Goal: Information Seeking & Learning: Learn about a topic

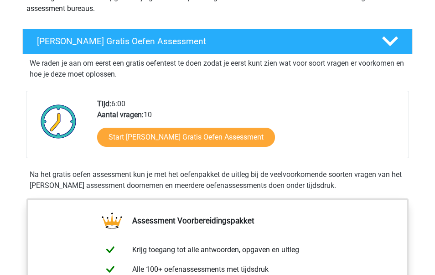
scroll to position [132, 0]
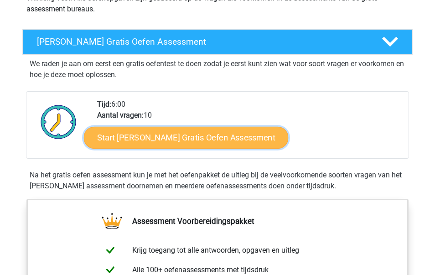
click at [148, 137] on link "Start Watson Glaser Gratis Oefen Assessment" at bounding box center [186, 138] width 205 height 22
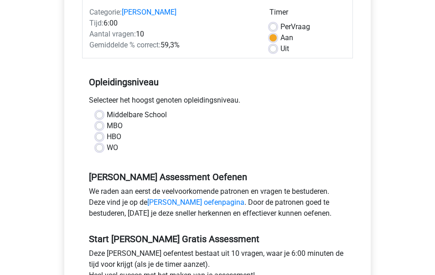
scroll to position [120, 0]
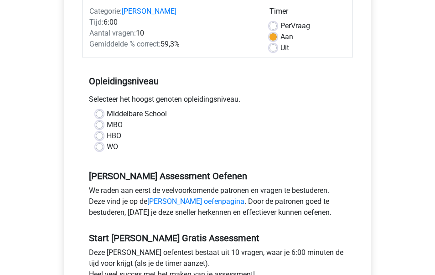
click at [106, 150] on div "WO" at bounding box center [217, 146] width 243 height 11
click at [107, 145] on label "WO" at bounding box center [112, 146] width 11 height 11
click at [99, 145] on input "WO" at bounding box center [99, 145] width 7 height 9
radio input "true"
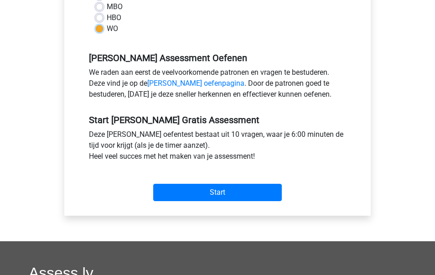
scroll to position [241, 0]
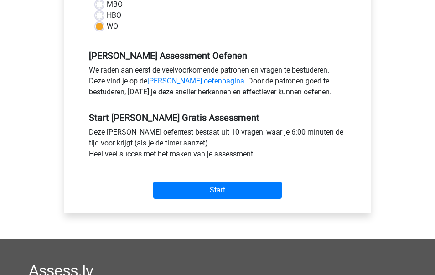
click at [198, 199] on div "Start" at bounding box center [217, 182] width 271 height 39
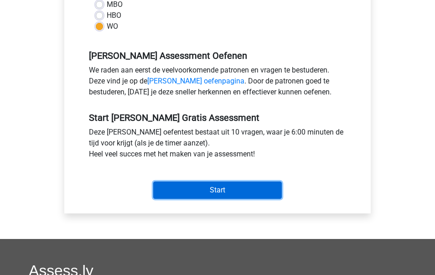
click at [195, 189] on input "Start" at bounding box center [217, 189] width 129 height 17
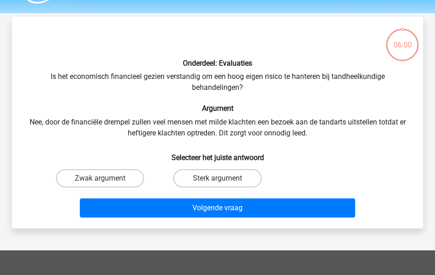
scroll to position [29, 0]
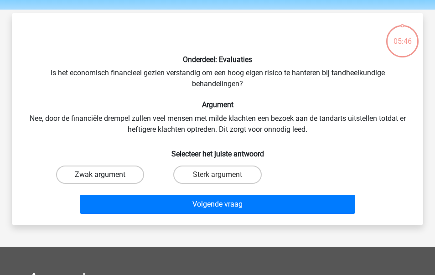
click at [115, 172] on label "Zwak argument" at bounding box center [100, 175] width 88 height 18
click at [106, 175] on input "Zwak argument" at bounding box center [103, 178] width 6 height 6
radio input "true"
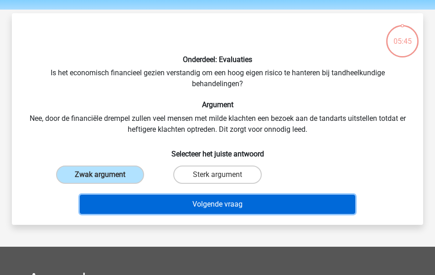
click at [154, 207] on button "Volgende vraag" at bounding box center [218, 204] width 276 height 19
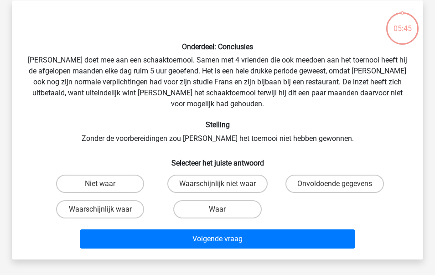
scroll to position [42, 0]
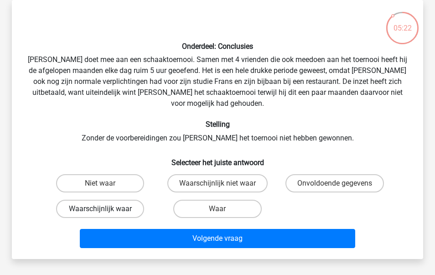
click at [134, 200] on label "Waarschijnlijk waar" at bounding box center [100, 209] width 88 height 18
click at [106, 209] on input "Waarschijnlijk waar" at bounding box center [103, 212] width 6 height 6
radio input "true"
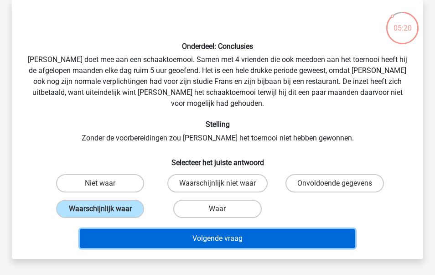
click at [134, 229] on button "Volgende vraag" at bounding box center [218, 238] width 276 height 19
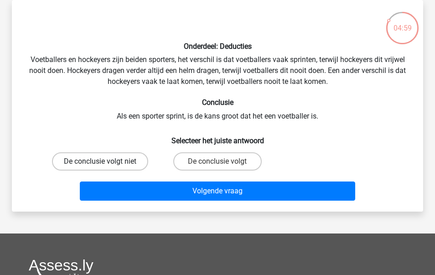
click at [137, 163] on label "De conclusie volgt niet" at bounding box center [100, 161] width 96 height 18
click at [106, 163] on input "De conclusie volgt niet" at bounding box center [103, 164] width 6 height 6
radio input "true"
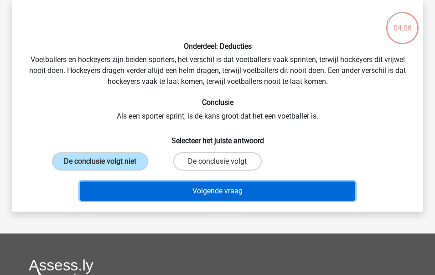
click at [141, 190] on button "Volgende vraag" at bounding box center [218, 190] width 276 height 19
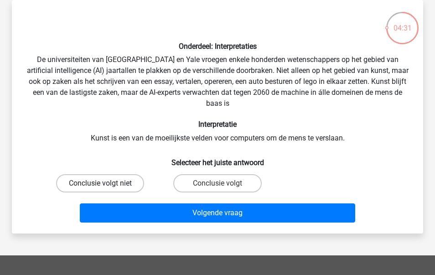
click at [119, 181] on label "Conclusie volgt niet" at bounding box center [100, 183] width 88 height 18
click at [106, 183] on input "Conclusie volgt niet" at bounding box center [103, 186] width 6 height 6
radio input "true"
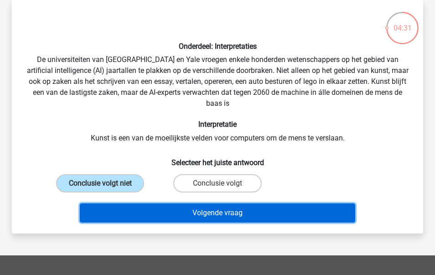
click at [145, 212] on button "Volgende vraag" at bounding box center [218, 212] width 276 height 19
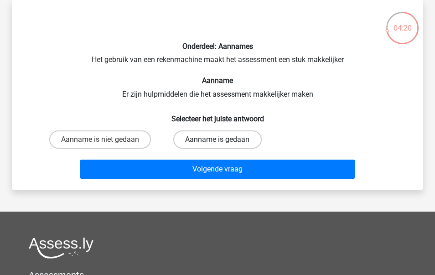
click at [191, 140] on label "Aanname is gedaan" at bounding box center [217, 139] width 88 height 18
click at [217, 140] on input "Aanname is gedaan" at bounding box center [220, 143] width 6 height 6
radio input "true"
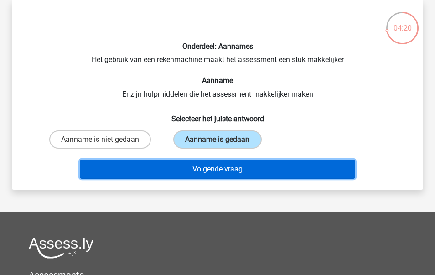
click at [186, 164] on button "Volgende vraag" at bounding box center [218, 169] width 276 height 19
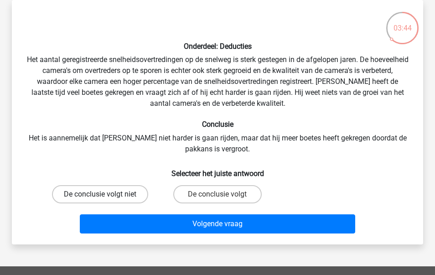
click at [137, 193] on label "De conclusie volgt niet" at bounding box center [100, 194] width 96 height 18
click at [106, 194] on input "De conclusie volgt niet" at bounding box center [103, 197] width 6 height 6
radio input "true"
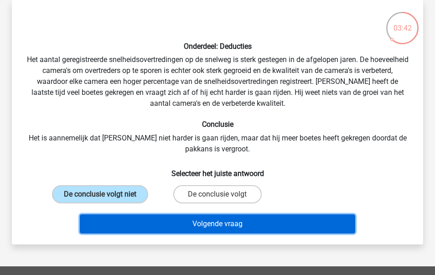
click at [150, 225] on button "Volgende vraag" at bounding box center [218, 223] width 276 height 19
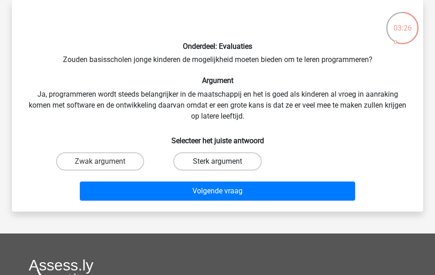
click at [187, 161] on label "Sterk argument" at bounding box center [217, 161] width 88 height 18
click at [217, 161] on input "Sterk argument" at bounding box center [220, 164] width 6 height 6
radio input "true"
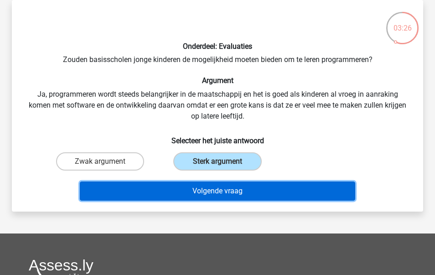
click at [179, 192] on button "Volgende vraag" at bounding box center [218, 190] width 276 height 19
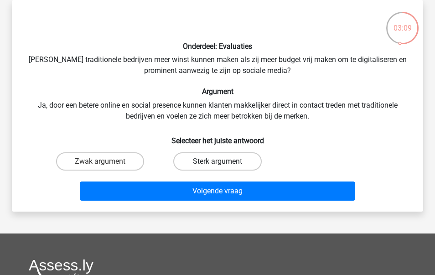
click at [191, 160] on label "Sterk argument" at bounding box center [217, 161] width 88 height 18
click at [217, 161] on input "Sterk argument" at bounding box center [220, 164] width 6 height 6
radio input "true"
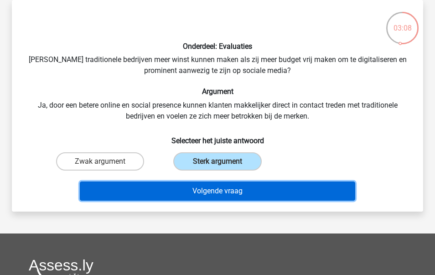
click at [170, 187] on button "Volgende vraag" at bounding box center [218, 190] width 276 height 19
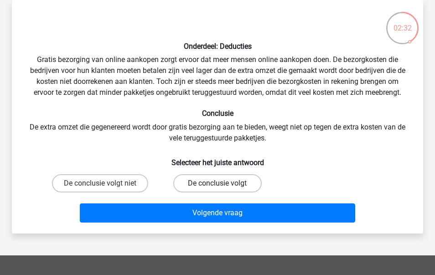
click at [216, 181] on label "De conclusie volgt" at bounding box center [217, 183] width 88 height 18
click at [217, 183] on input "De conclusie volgt" at bounding box center [220, 186] width 6 height 6
radio input "true"
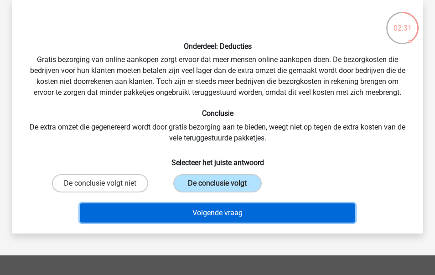
click at [202, 211] on button "Volgende vraag" at bounding box center [218, 212] width 276 height 19
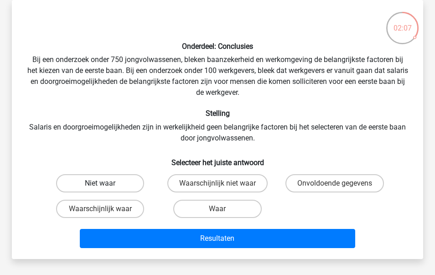
click at [114, 179] on label "Niet waar" at bounding box center [100, 183] width 88 height 18
click at [106, 183] on input "Niet waar" at bounding box center [103, 186] width 6 height 6
radio input "true"
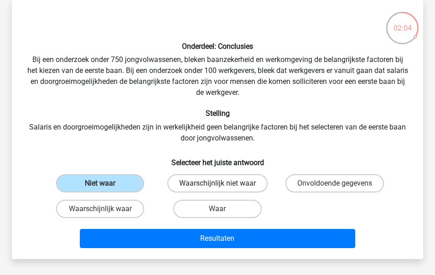
click at [181, 188] on label "Waarschijnlijk niet waar" at bounding box center [217, 183] width 100 height 18
click at [217, 188] on input "Waarschijnlijk niet waar" at bounding box center [220, 186] width 6 height 6
radio input "true"
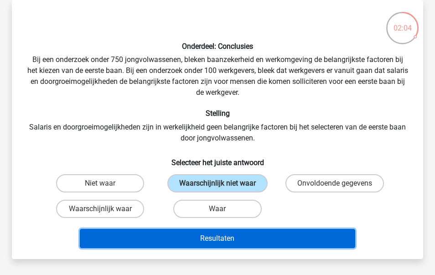
click at [156, 236] on button "Resultaten" at bounding box center [218, 238] width 276 height 19
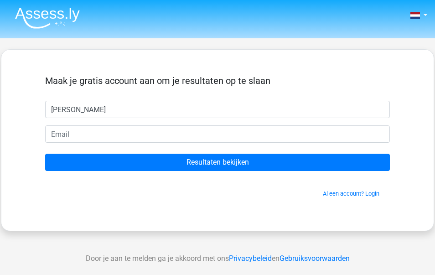
type input "Sophie"
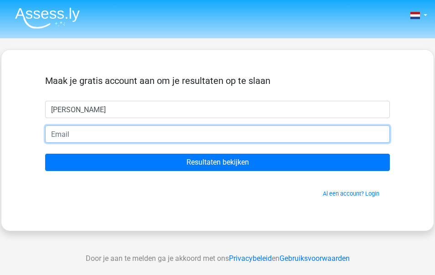
click at [126, 130] on input "email" at bounding box center [217, 133] width 345 height 17
type input "ehren.sophie@gmail.com"
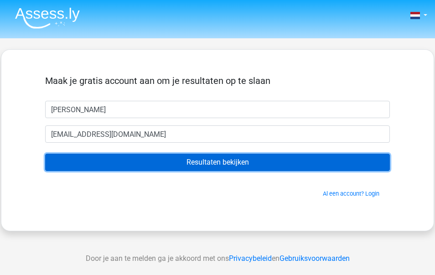
click at [152, 165] on input "Resultaten bekijken" at bounding box center [217, 162] width 345 height 17
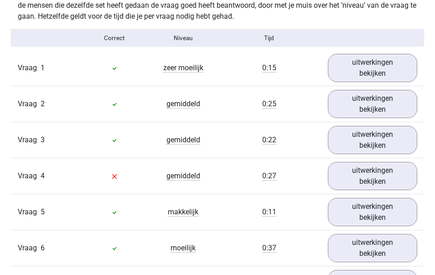
scroll to position [731, 0]
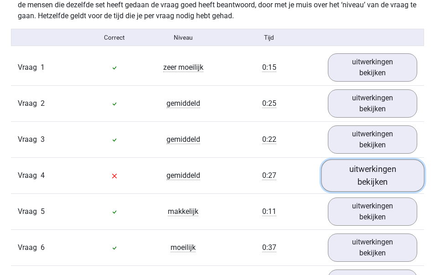
click at [356, 186] on link "uitwerkingen bekijken" at bounding box center [372, 176] width 103 height 32
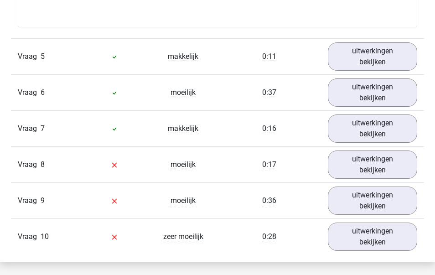
scroll to position [1152, 0]
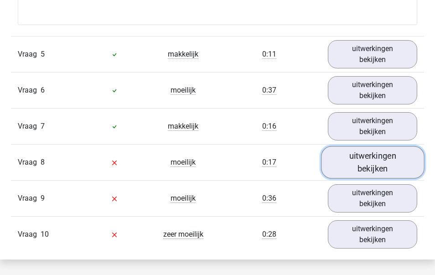
click at [359, 154] on link "uitwerkingen bekijken" at bounding box center [372, 162] width 103 height 32
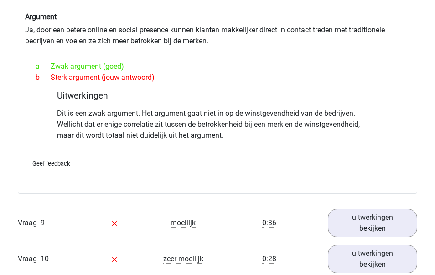
scroll to position [1386, 0]
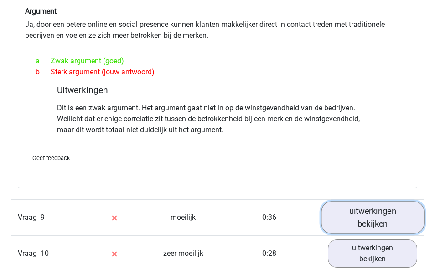
click at [361, 207] on link "uitwerkingen bekijken" at bounding box center [372, 218] width 103 height 32
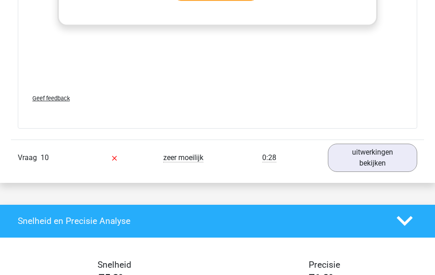
scroll to position [1990, 0]
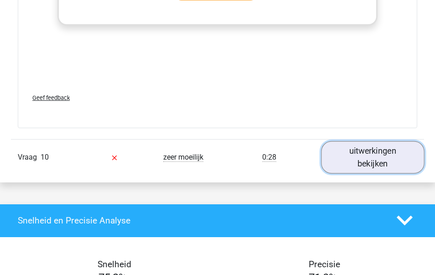
click at [368, 153] on link "uitwerkingen bekijken" at bounding box center [372, 157] width 103 height 32
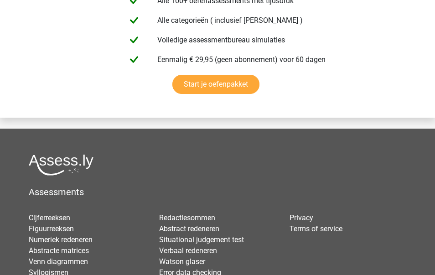
scroll to position [3379, 0]
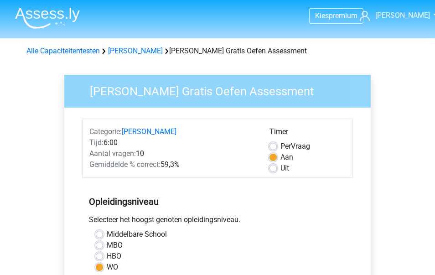
click at [62, 16] on img at bounding box center [47, 17] width 65 height 21
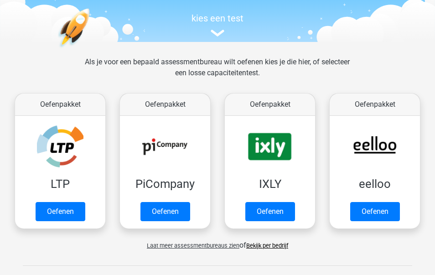
scroll to position [93, 0]
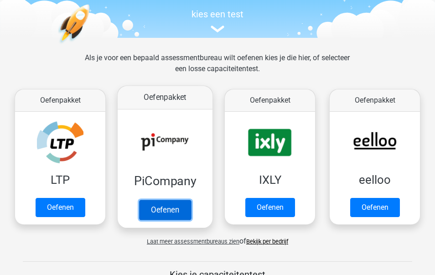
click at [171, 210] on link "Oefenen" at bounding box center [165, 210] width 52 height 20
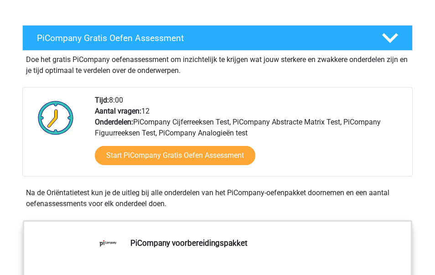
scroll to position [161, 0]
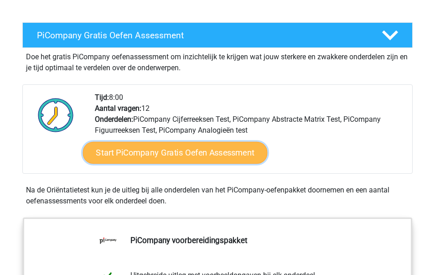
click at [164, 164] on link "Start PiCompany Gratis Oefen Assessment" at bounding box center [175, 153] width 185 height 22
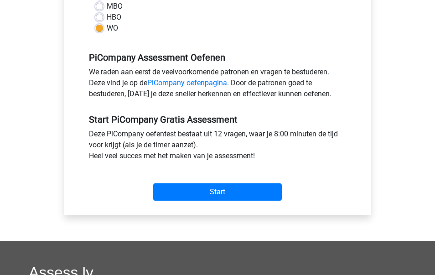
scroll to position [258, 0]
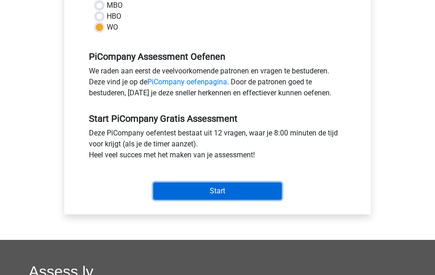
click at [192, 192] on input "Start" at bounding box center [217, 190] width 129 height 17
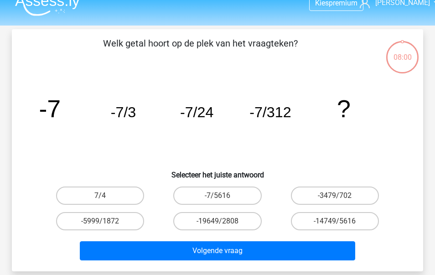
scroll to position [15, 0]
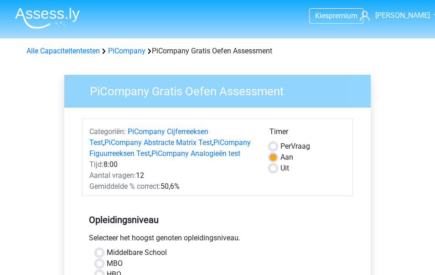
scroll to position [258, 0]
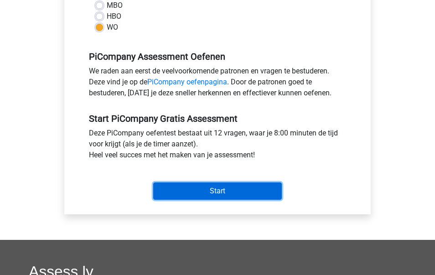
click at [188, 191] on input "Start" at bounding box center [217, 190] width 129 height 17
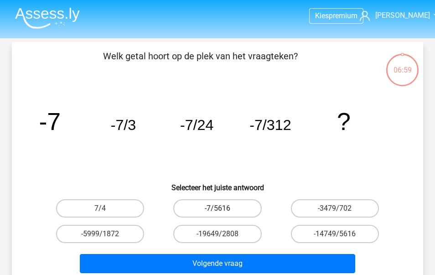
click at [211, 205] on label "-7/5616" at bounding box center [217, 208] width 88 height 18
click at [217, 208] on input "-7/5616" at bounding box center [220, 211] width 6 height 6
radio input "true"
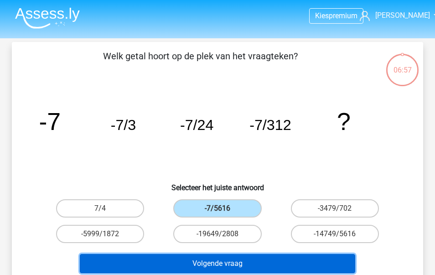
click at [257, 265] on button "Volgende vraag" at bounding box center [218, 263] width 276 height 19
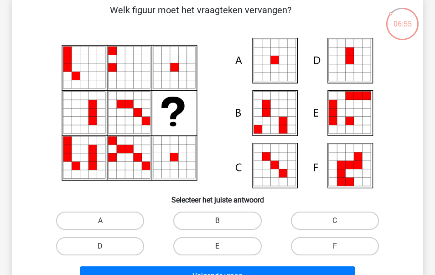
scroll to position [47, 0]
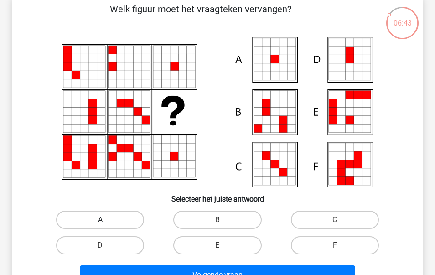
click at [110, 216] on label "A" at bounding box center [100, 220] width 88 height 18
click at [106, 220] on input "A" at bounding box center [103, 223] width 6 height 6
radio input "true"
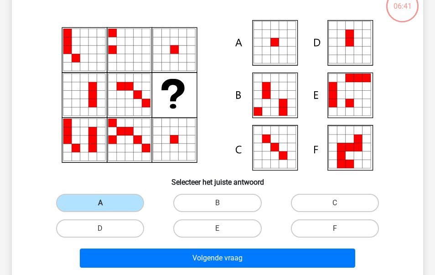
scroll to position [69, 0]
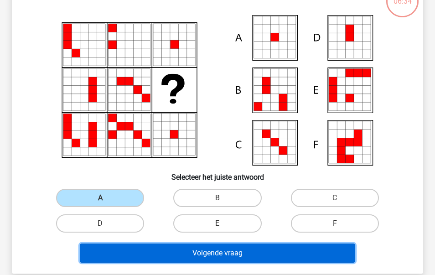
click at [167, 249] on button "Volgende vraag" at bounding box center [218, 252] width 276 height 19
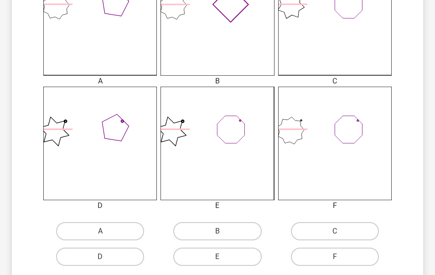
scroll to position [297, 0]
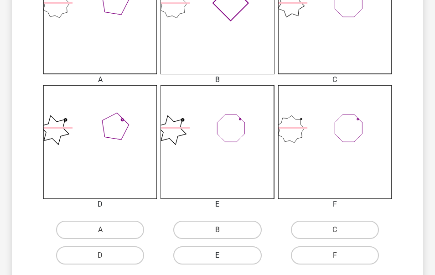
click at [225, 259] on label "E" at bounding box center [217, 255] width 88 height 18
click at [223, 259] on input "E" at bounding box center [220, 258] width 6 height 6
radio input "true"
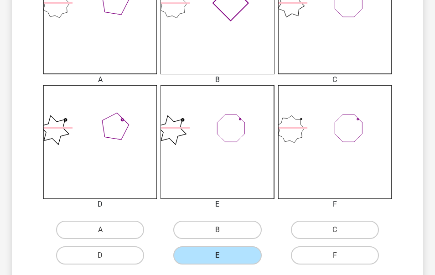
scroll to position [389, 0]
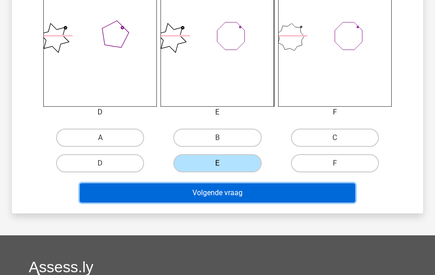
click at [219, 201] on button "Volgende vraag" at bounding box center [218, 192] width 276 height 19
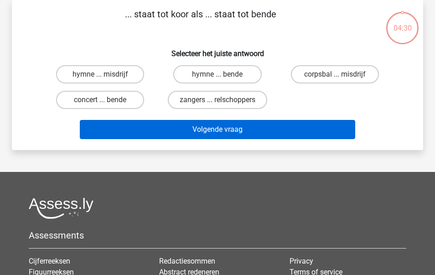
scroll to position [0, 0]
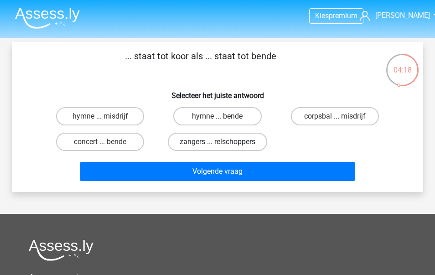
click at [252, 143] on label "zangers ... relschoppers" at bounding box center [217, 142] width 99 height 18
click at [223, 143] on input "zangers ... relschoppers" at bounding box center [220, 145] width 6 height 6
radio input "true"
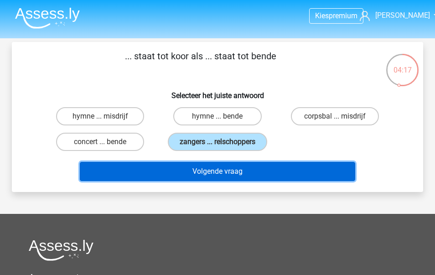
click at [249, 171] on button "Volgende vraag" at bounding box center [218, 171] width 276 height 19
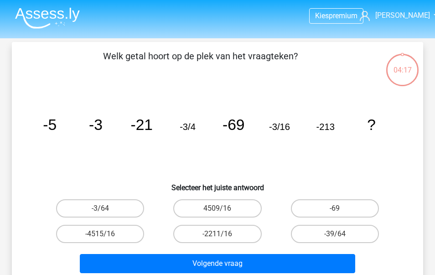
scroll to position [42, 0]
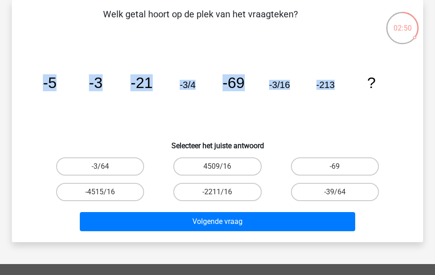
drag, startPoint x: 42, startPoint y: 81, endPoint x: 343, endPoint y: 92, distance: 301.1
click at [343, 92] on icon "image/svg+xml -5 -3 -21 -3/4 -69 -3/16 -213 ?" at bounding box center [218, 88] width 368 height 92
copy g "-5 -3 -21 -3/4 -69 -3/16 -213"
click at [117, 166] on label "-3/64" at bounding box center [100, 166] width 88 height 18
click at [106, 166] on input "-3/64" at bounding box center [103, 169] width 6 height 6
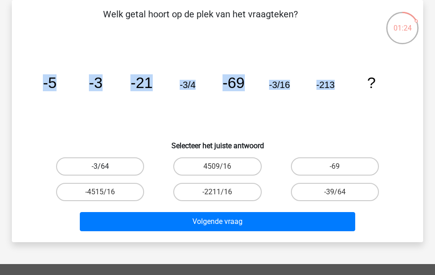
radio input "true"
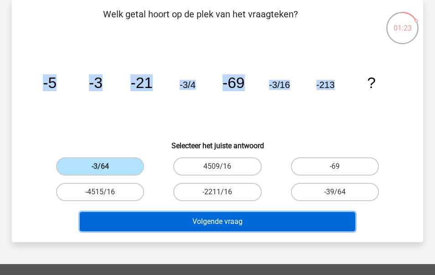
click at [182, 224] on button "Volgende vraag" at bounding box center [218, 221] width 276 height 19
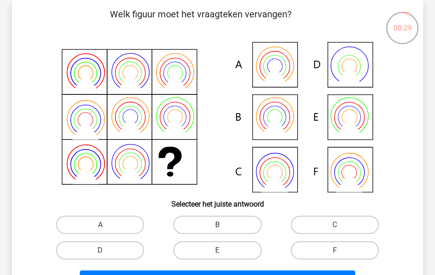
click at [288, 127] on icon at bounding box center [218, 117] width 368 height 150
click at [214, 222] on label "B" at bounding box center [217, 225] width 88 height 18
click at [217, 225] on input "B" at bounding box center [220, 228] width 6 height 6
radio input "true"
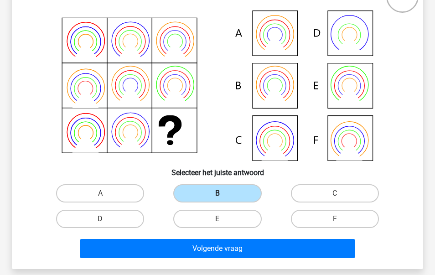
scroll to position [76, 0]
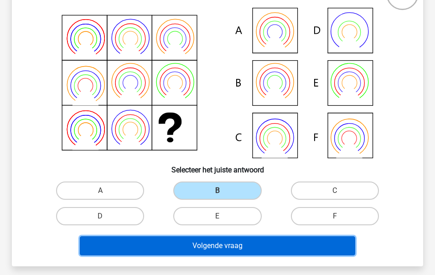
click at [217, 250] on button "Volgende vraag" at bounding box center [218, 245] width 276 height 19
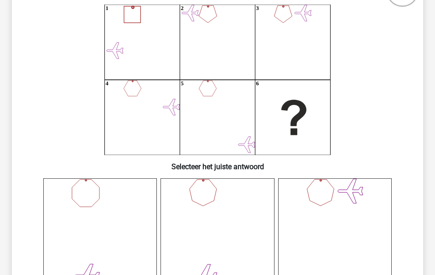
scroll to position [78, 0]
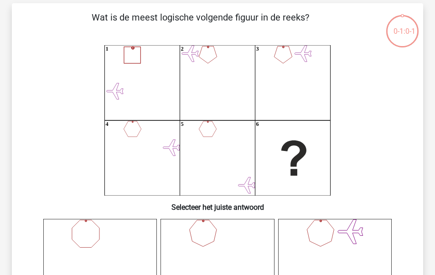
scroll to position [39, 0]
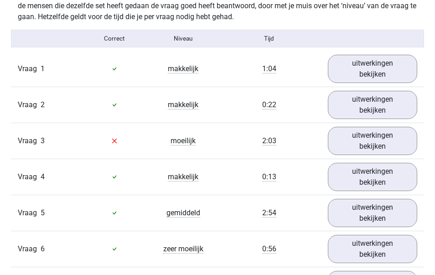
scroll to position [1008, 0]
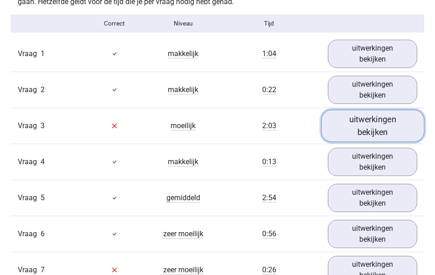
click at [356, 129] on link "uitwerkingen bekijken" at bounding box center [372, 125] width 103 height 32
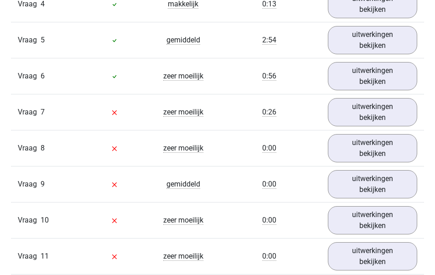
scroll to position [2007, 0]
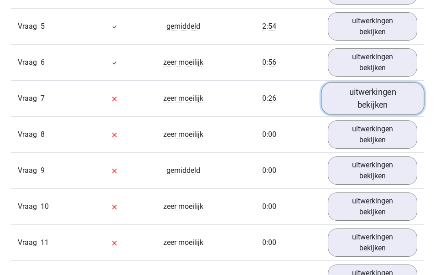
click at [361, 104] on link "uitwerkingen bekijken" at bounding box center [372, 98] width 103 height 32
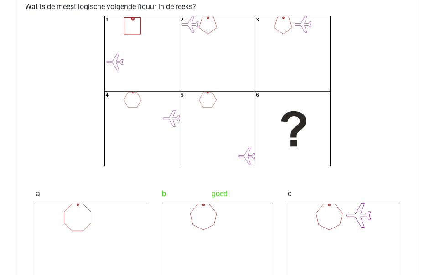
scroll to position [2137, 0]
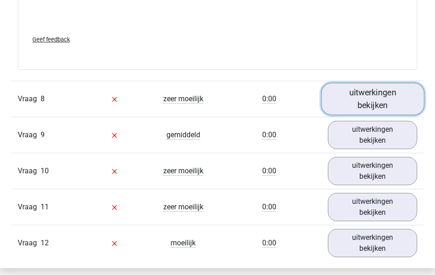
click at [365, 109] on link "uitwerkingen bekijken" at bounding box center [372, 99] width 103 height 32
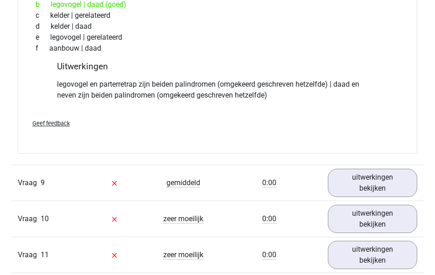
scroll to position [3078, 0]
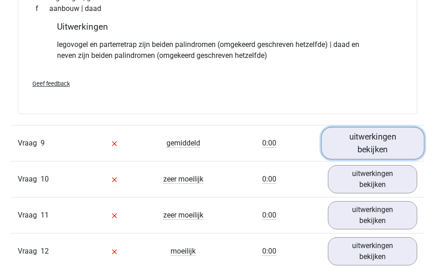
click at [366, 146] on link "uitwerkingen bekijken" at bounding box center [372, 143] width 103 height 32
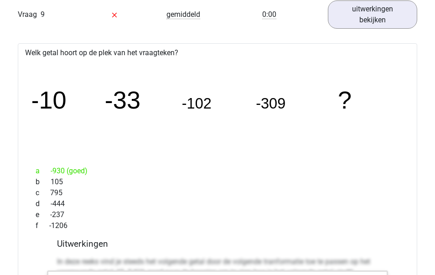
scroll to position [3214, 0]
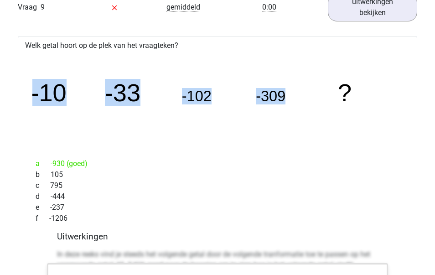
drag, startPoint x: 113, startPoint y: 91, endPoint x: 320, endPoint y: 96, distance: 207.5
click at [320, 96] on div "image/svg+xml -10 -33 -102 -309 ?" at bounding box center [217, 101] width 385 height 100
copy g "-10 -33 -102 -309"
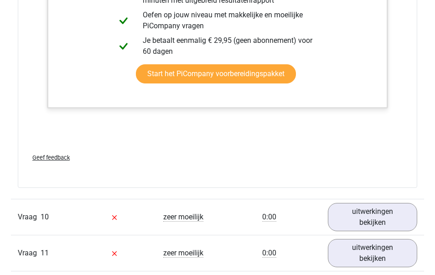
scroll to position [3602, 0]
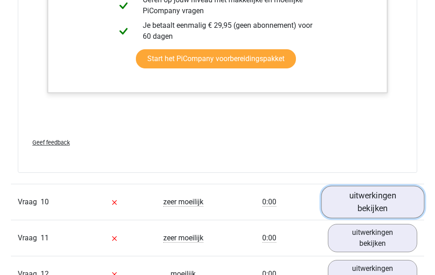
click at [352, 193] on link "uitwerkingen bekijken" at bounding box center [372, 202] width 103 height 32
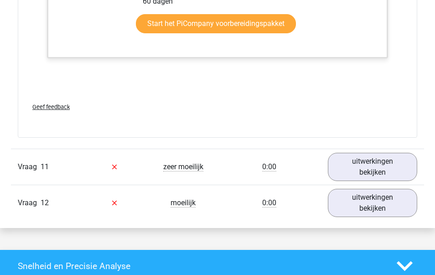
scroll to position [4288, 0]
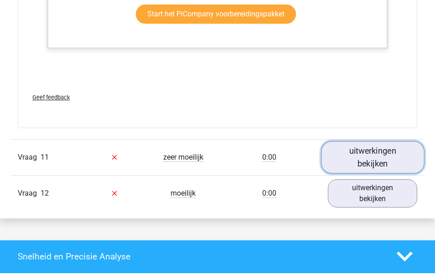
click at [381, 170] on link "uitwerkingen bekijken" at bounding box center [372, 157] width 103 height 32
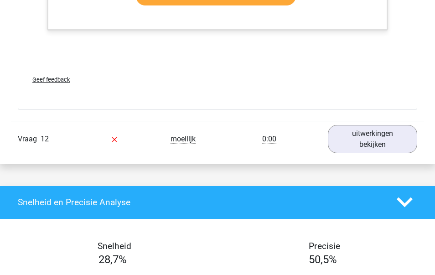
scroll to position [5174, 0]
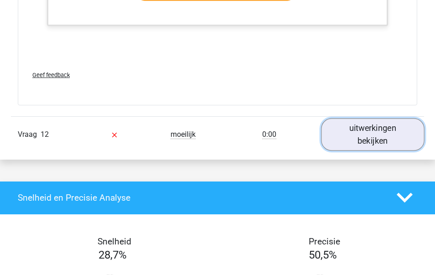
click at [381, 138] on link "uitwerkingen bekijken" at bounding box center [372, 134] width 103 height 32
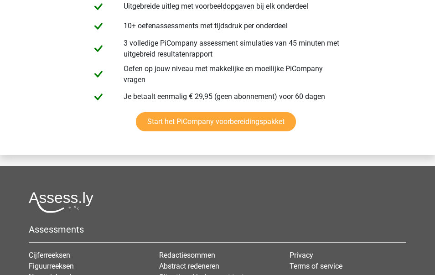
scroll to position [6123, 0]
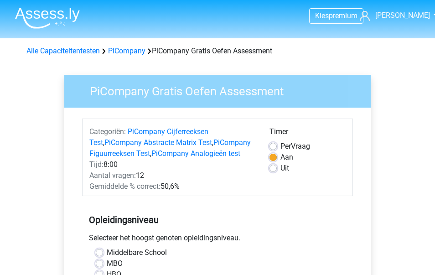
scroll to position [258, 0]
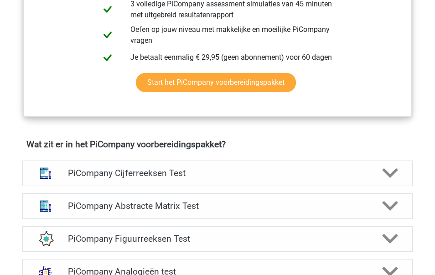
scroll to position [471, 0]
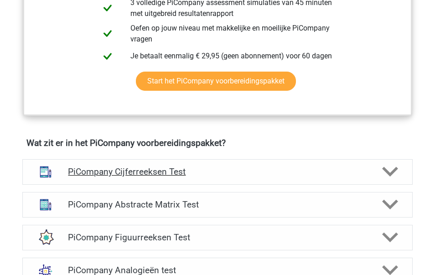
click at [193, 185] on div "PiCompany Cijferreeksen Test" at bounding box center [217, 172] width 390 height 26
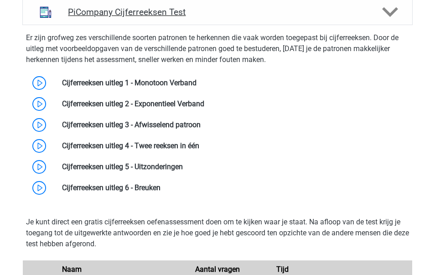
scroll to position [646, 0]
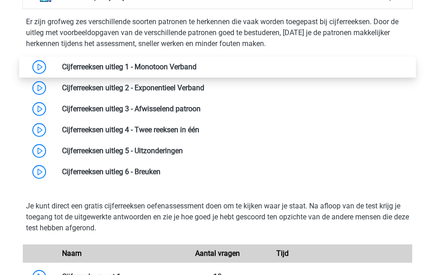
click at [197, 71] on link at bounding box center [197, 66] width 0 height 9
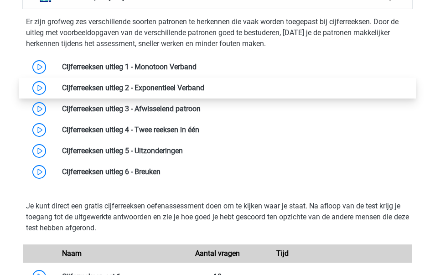
click at [204, 92] on link at bounding box center [204, 87] width 0 height 9
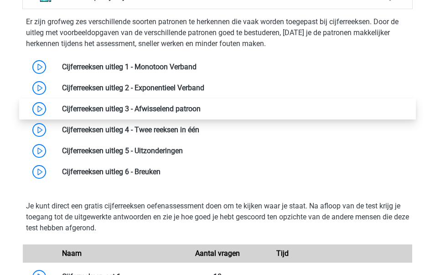
click at [201, 113] on link at bounding box center [201, 108] width 0 height 9
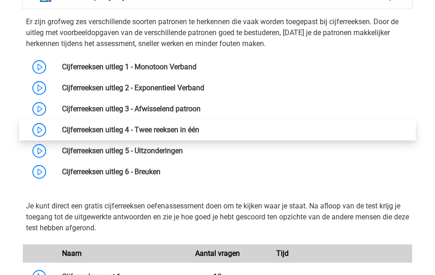
click at [199, 134] on link at bounding box center [199, 129] width 0 height 9
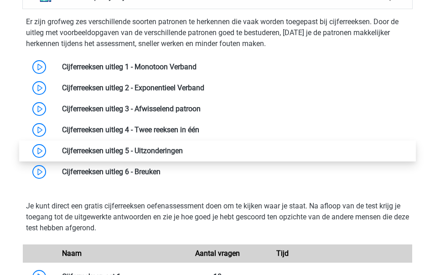
click at [183, 155] on link at bounding box center [183, 150] width 0 height 9
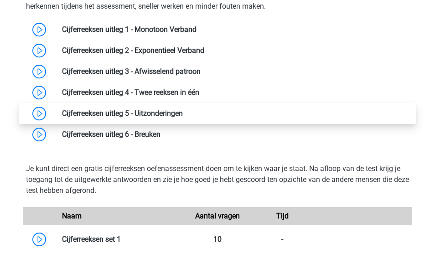
scroll to position [693, 0]
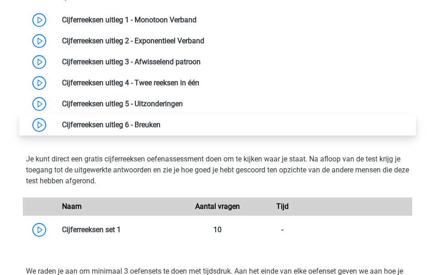
click at [160, 129] on link at bounding box center [160, 124] width 0 height 9
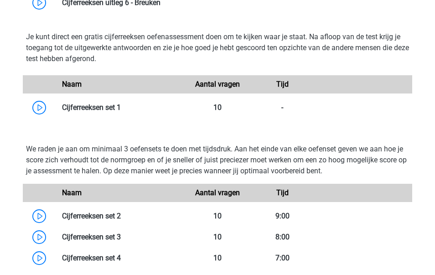
scroll to position [817, 0]
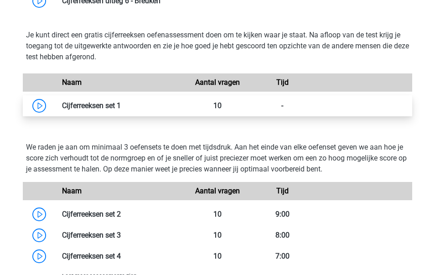
click at [121, 110] on link at bounding box center [121, 105] width 0 height 9
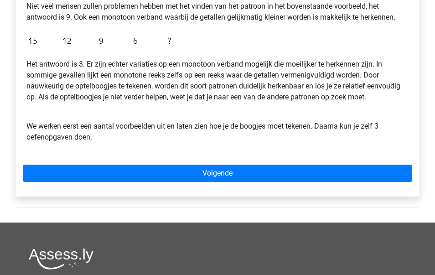
scroll to position [266, 0]
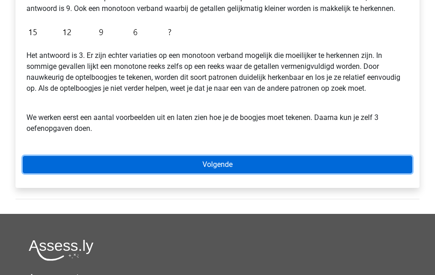
click at [155, 173] on link "Volgende" at bounding box center [217, 164] width 389 height 17
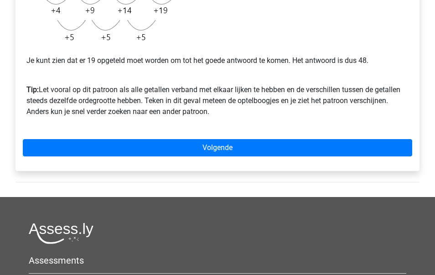
scroll to position [298, 0]
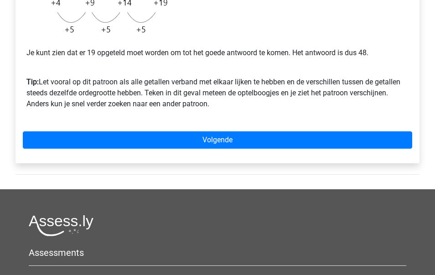
click at [150, 129] on div "Voorbeeld 1 Je ziet hier dat de getallen steeds sneller groter worden en je zou…" at bounding box center [218, 11] width 404 height 305
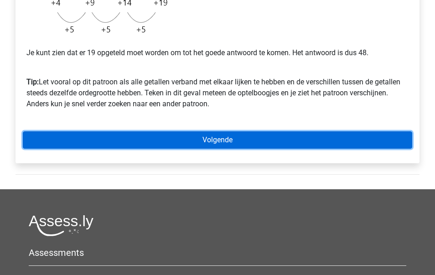
click at [150, 138] on link "Volgende" at bounding box center [217, 139] width 389 height 17
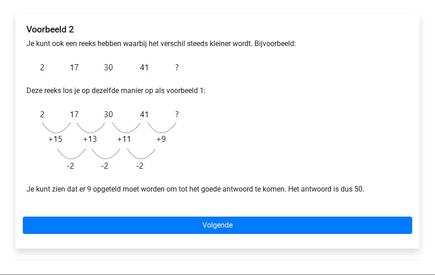
scroll to position [154, 0]
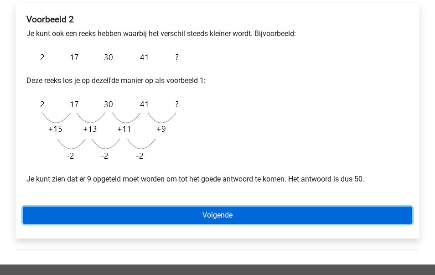
click at [162, 213] on link "Volgende" at bounding box center [217, 215] width 389 height 17
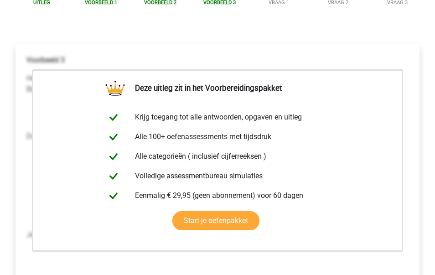
scroll to position [115, 0]
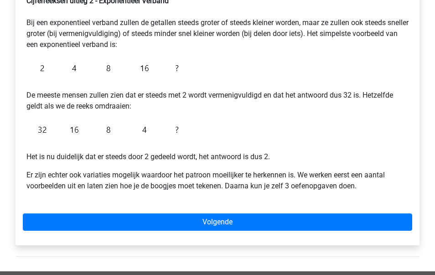
scroll to position [178, 0]
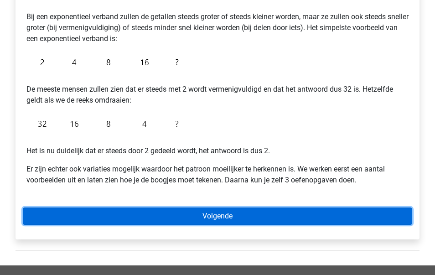
click at [120, 213] on link "Volgende" at bounding box center [217, 215] width 389 height 17
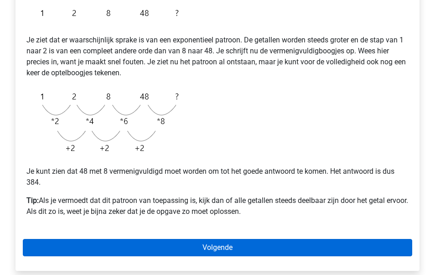
scroll to position [187, 0]
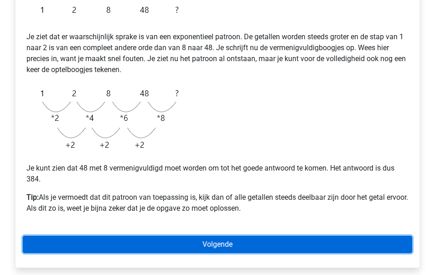
click at [125, 243] on link "Volgende" at bounding box center [217, 244] width 389 height 17
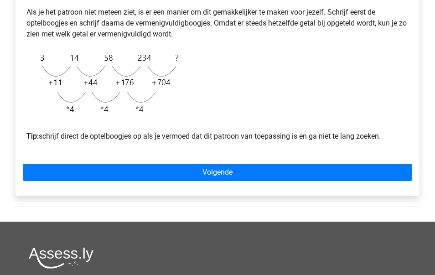
scroll to position [310, 0]
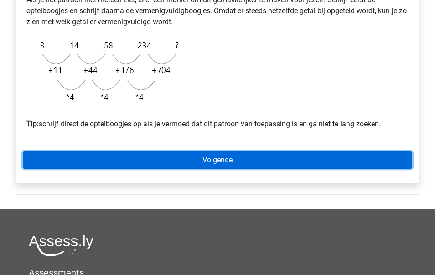
click at [170, 169] on link "Volgende" at bounding box center [217, 159] width 389 height 17
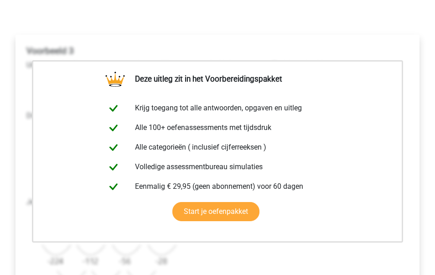
scroll to position [125, 0]
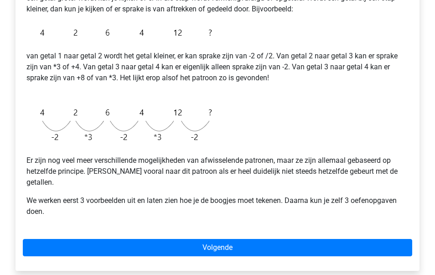
scroll to position [200, 0]
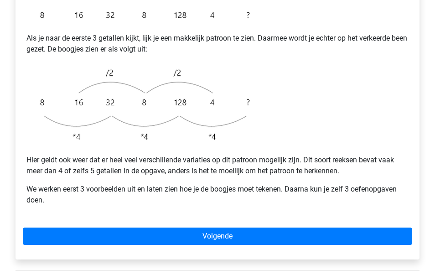
scroll to position [246, 0]
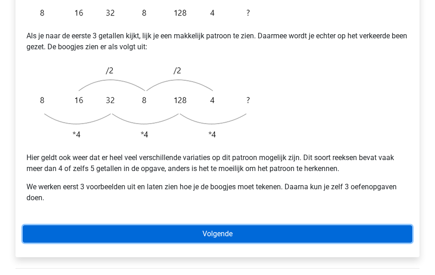
click at [100, 225] on link "Volgende" at bounding box center [217, 233] width 389 height 17
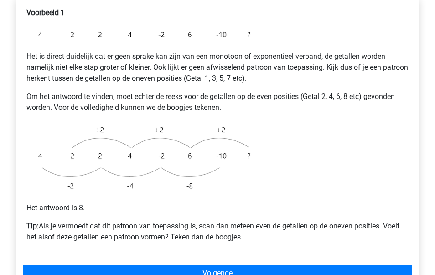
scroll to position [193, 0]
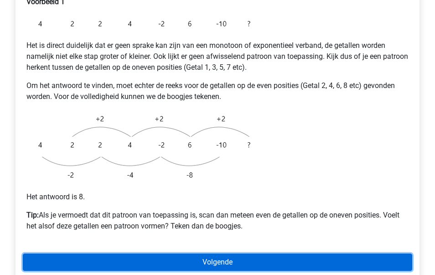
click at [76, 254] on link "Volgende" at bounding box center [217, 262] width 389 height 17
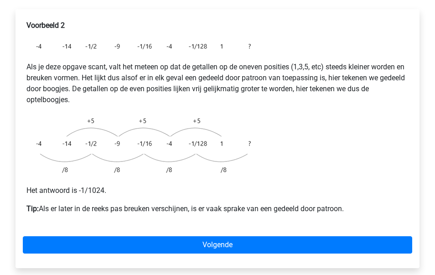
scroll to position [202, 0]
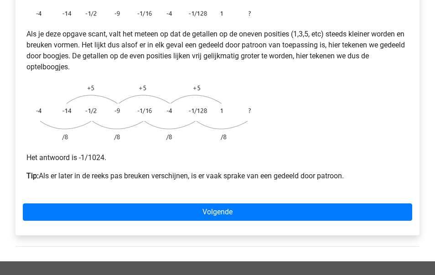
drag, startPoint x: 319, startPoint y: 154, endPoint x: 41, endPoint y: 158, distance: 278.2
click at [41, 171] on p "Tip: Als er later in de reeks pas breuken verschijnen, is er vaak sprake van ee…" at bounding box center [217, 176] width 382 height 11
copy p "Als er later in de reeks pas breuken verschijnen, is er vaak sprake van een ged…"
click at [434, 147] on div "Uitleg Voorbeeld 1 Voorbeeld 2 Voorbeeld 3 Vraag 1 Vraag 2 Vraag 3 Voorbeeld 2 …" at bounding box center [217, 85] width 433 height 352
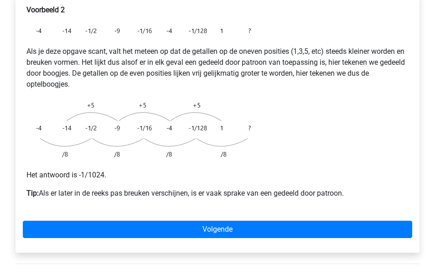
scroll to position [181, 0]
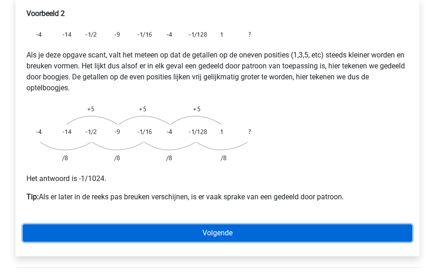
click at [81, 224] on link "Volgende" at bounding box center [217, 232] width 389 height 17
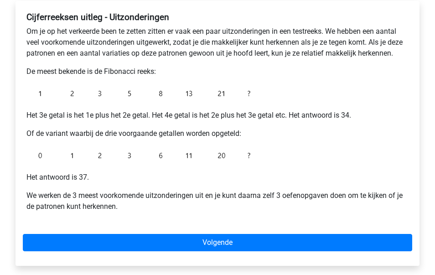
scroll to position [156, 0]
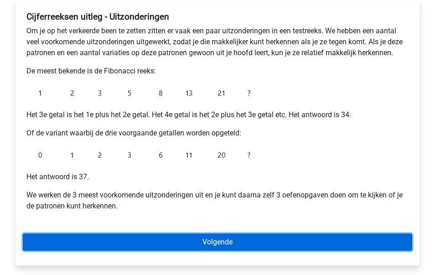
click at [119, 245] on link "Volgende" at bounding box center [217, 241] width 389 height 17
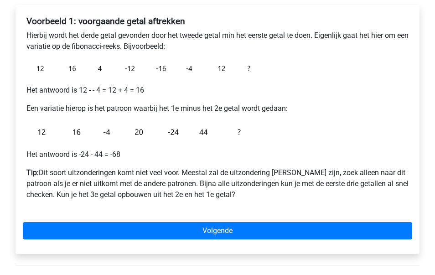
scroll to position [155, 0]
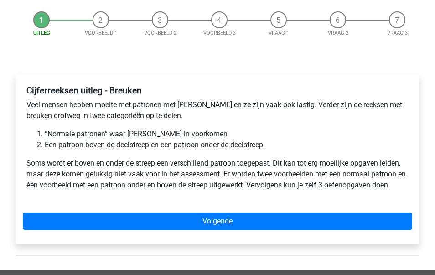
scroll to position [88, 0]
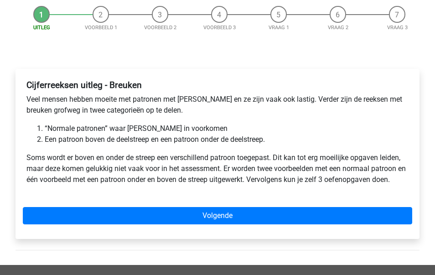
click at [194, 204] on div "Cijferreeksen uitleg - Breuken Veel mensen hebben moeite met patronen met breuk…" at bounding box center [218, 154] width 404 height 170
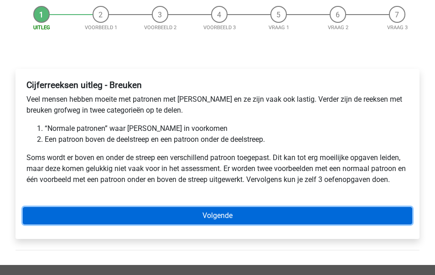
click at [194, 213] on link "Volgende" at bounding box center [217, 215] width 389 height 17
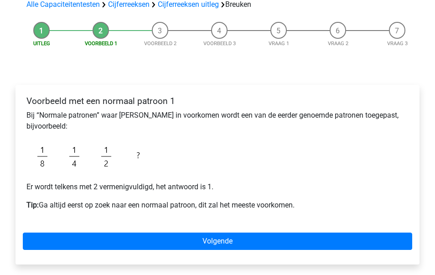
scroll to position [73, 0]
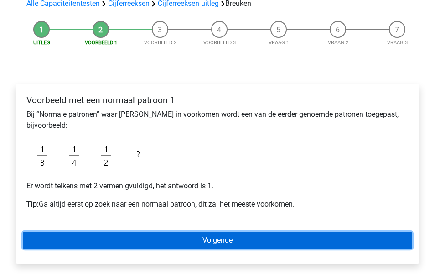
click at [202, 238] on link "Volgende" at bounding box center [217, 240] width 389 height 17
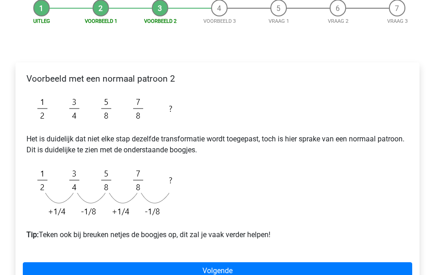
scroll to position [116, 0]
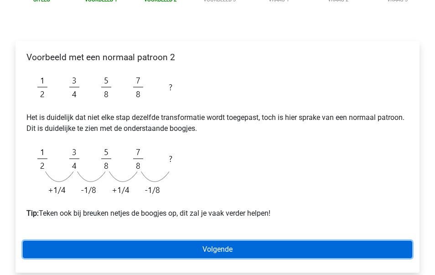
click at [185, 242] on link "Volgende" at bounding box center [217, 249] width 389 height 17
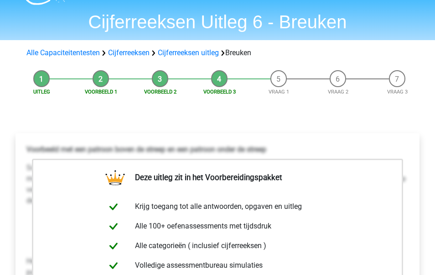
scroll to position [1, 0]
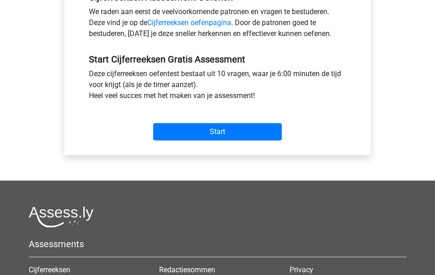
scroll to position [300, 0]
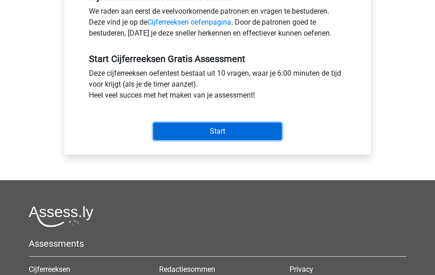
click at [197, 129] on input "Start" at bounding box center [217, 131] width 129 height 17
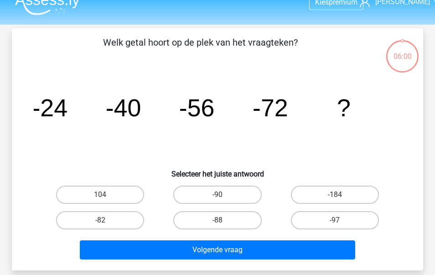
scroll to position [14, 0]
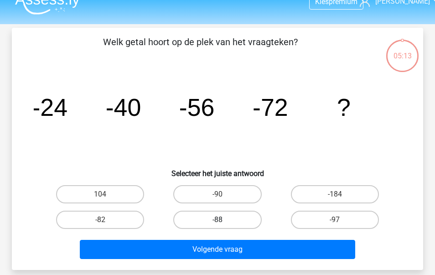
click at [236, 222] on label "-88" at bounding box center [217, 220] width 88 height 18
click at [223, 222] on input "-88" at bounding box center [220, 223] width 6 height 6
radio input "true"
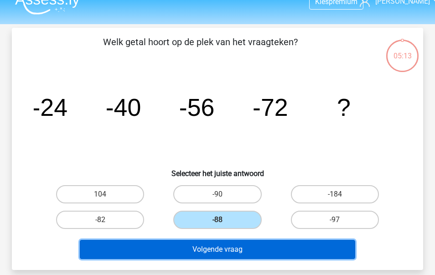
click at [241, 252] on button "Volgende vraag" at bounding box center [218, 249] width 276 height 19
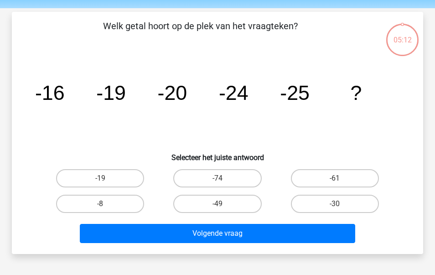
scroll to position [42, 0]
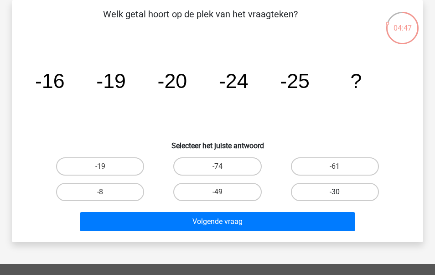
click at [318, 192] on label "-30" at bounding box center [335, 192] width 88 height 18
click at [335, 192] on input "-30" at bounding box center [338, 195] width 6 height 6
radio input "true"
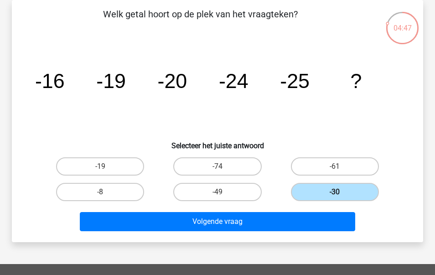
click at [317, 192] on label "-30" at bounding box center [335, 192] width 88 height 18
click at [335, 192] on input "-30" at bounding box center [338, 195] width 6 height 6
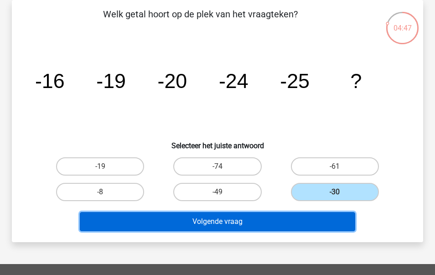
click at [286, 221] on button "Volgende vraag" at bounding box center [218, 221] width 276 height 19
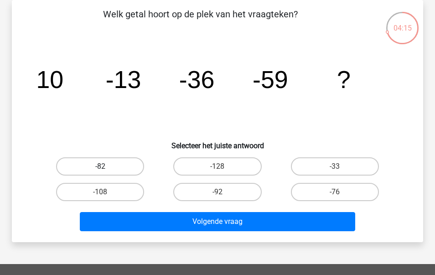
click at [119, 166] on label "-82" at bounding box center [100, 166] width 88 height 18
click at [106, 166] on input "-82" at bounding box center [103, 169] width 6 height 6
radio input "true"
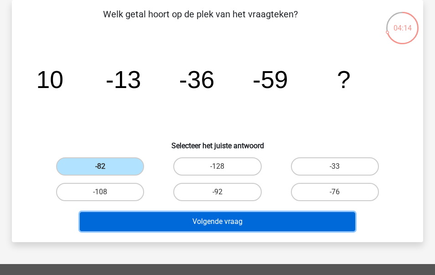
click at [198, 223] on button "Volgende vraag" at bounding box center [218, 221] width 276 height 19
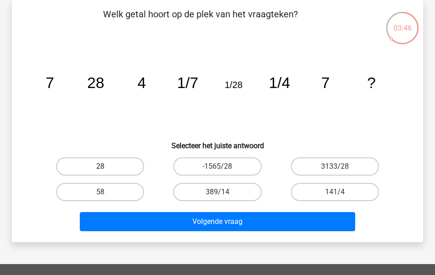
click at [115, 158] on label "28" at bounding box center [100, 166] width 88 height 18
click at [106, 166] on input "28" at bounding box center [103, 169] width 6 height 6
radio input "true"
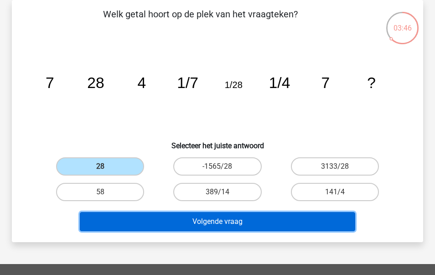
click at [185, 221] on button "Volgende vraag" at bounding box center [218, 221] width 276 height 19
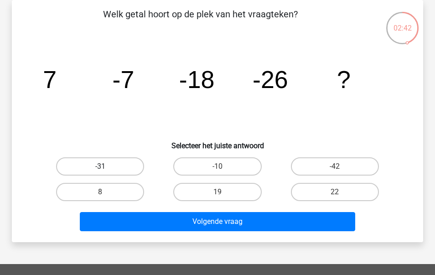
click at [125, 165] on label "-31" at bounding box center [100, 166] width 88 height 18
click at [106, 166] on input "-31" at bounding box center [103, 169] width 6 height 6
radio input "true"
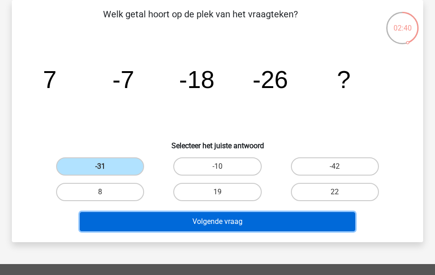
click at [203, 223] on button "Volgende vraag" at bounding box center [218, 221] width 276 height 19
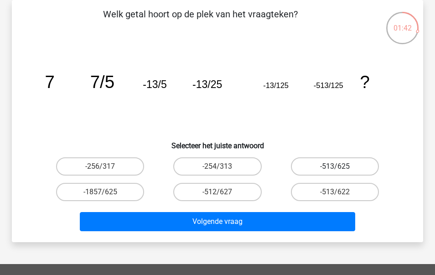
click at [327, 170] on label "-513/625" at bounding box center [335, 166] width 88 height 18
click at [335, 170] on input "-513/625" at bounding box center [338, 169] width 6 height 6
radio input "true"
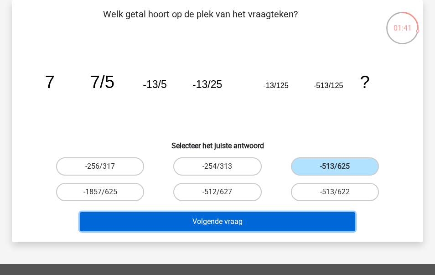
click at [273, 220] on button "Volgende vraag" at bounding box center [218, 221] width 276 height 19
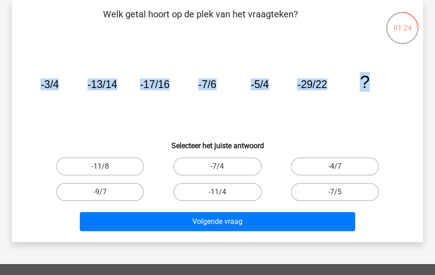
drag, startPoint x: 38, startPoint y: 81, endPoint x: 364, endPoint y: 99, distance: 326.9
click at [364, 99] on icon "image/svg+xml -3/4 -13/14 -17/16 -7/6 -5/4 -29/22 ?" at bounding box center [218, 88] width 368 height 92
copy g "-3/4 -13/14 -17/16 -7/6 -5/4 -29/22"
click at [123, 165] on label "-11/8" at bounding box center [100, 166] width 88 height 18
click at [106, 166] on input "-11/8" at bounding box center [103, 169] width 6 height 6
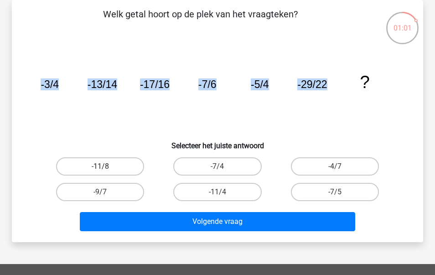
radio input "true"
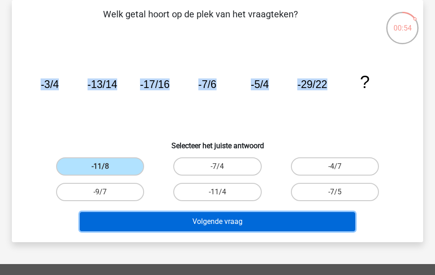
click at [187, 218] on button "Volgende vraag" at bounding box center [218, 221] width 276 height 19
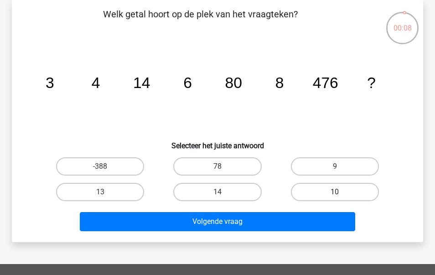
click at [347, 191] on label "10" at bounding box center [335, 192] width 88 height 18
click at [341, 192] on input "10" at bounding box center [338, 195] width 6 height 6
radio input "true"
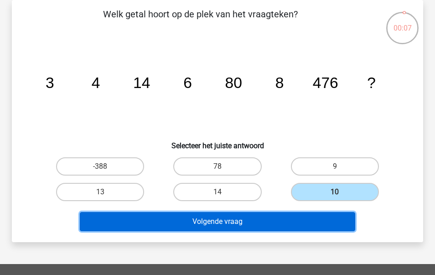
click at [271, 226] on button "Volgende vraag" at bounding box center [218, 221] width 276 height 19
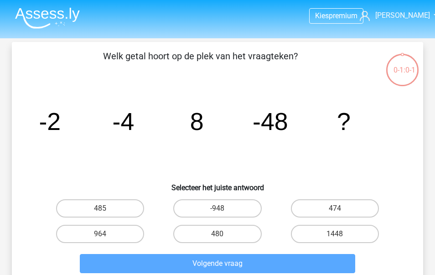
scroll to position [42, 0]
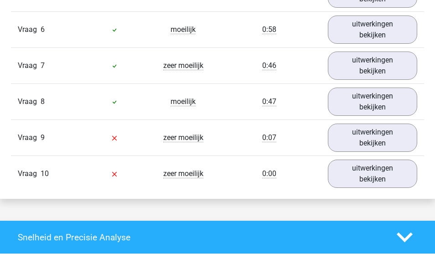
scroll to position [982, 0]
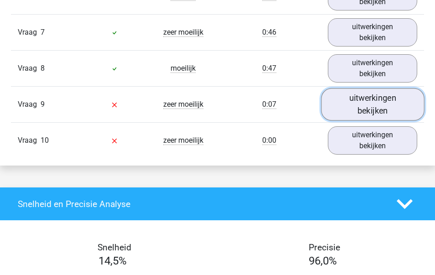
click at [375, 109] on link "uitwerkingen bekijken" at bounding box center [372, 104] width 103 height 32
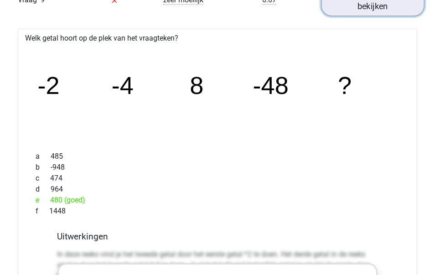
scroll to position [1084, 0]
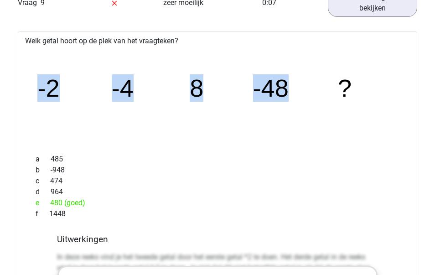
drag, startPoint x: 31, startPoint y: 78, endPoint x: 293, endPoint y: 90, distance: 262.5
click at [293, 90] on div "image/svg+xml -2 -4 8 -48 ?" at bounding box center [217, 97] width 385 height 100
copy g "-2 -4 8 -48"
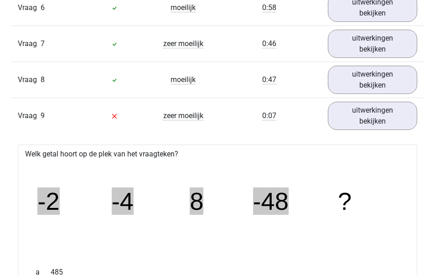
scroll to position [958, 0]
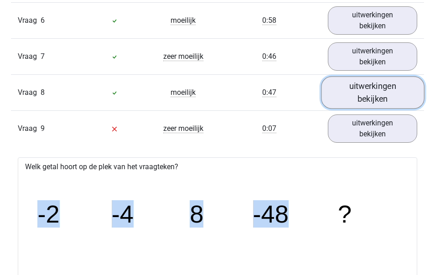
click at [358, 95] on link "uitwerkingen bekijken" at bounding box center [372, 93] width 103 height 32
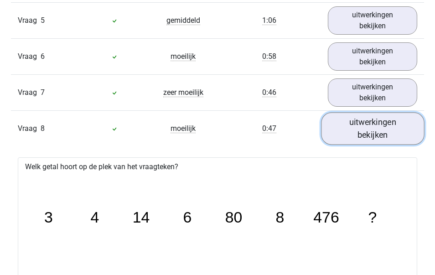
scroll to position [914, 0]
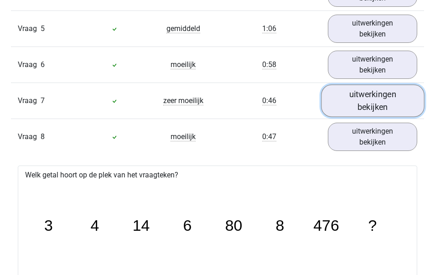
click at [358, 95] on link "uitwerkingen bekijken" at bounding box center [372, 101] width 103 height 32
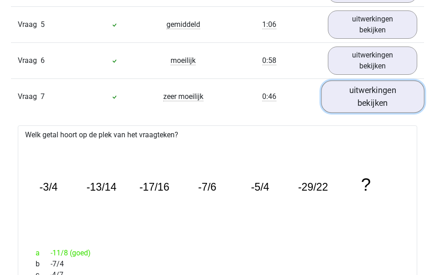
scroll to position [915, 0]
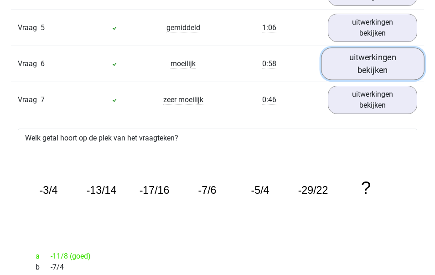
click at [357, 61] on link "uitwerkingen bekijken" at bounding box center [372, 64] width 103 height 32
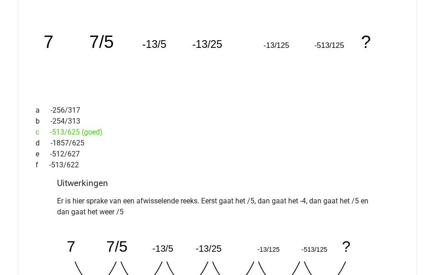
scroll to position [1025, 0]
drag, startPoint x: 63, startPoint y: 144, endPoint x: 46, endPoint y: 144, distance: 17.3
click at [46, 144] on div "d -1857/625" at bounding box center [218, 142] width 378 height 11
drag, startPoint x: 51, startPoint y: 133, endPoint x: 97, endPoint y: 132, distance: 45.6
click at [97, 132] on div "c -513/625 (goed)" at bounding box center [218, 131] width 378 height 11
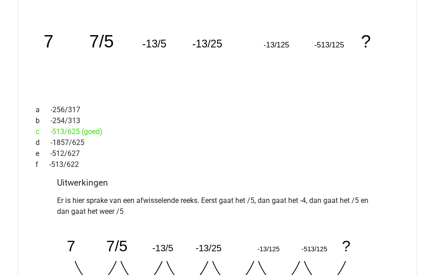
click at [142, 132] on div "c -513/625 (goed)" at bounding box center [218, 131] width 378 height 11
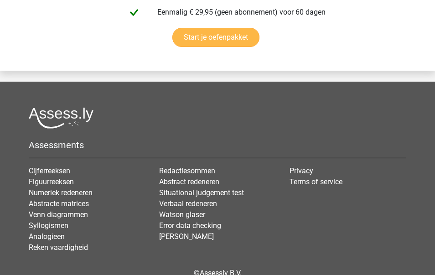
scroll to position [3782, 0]
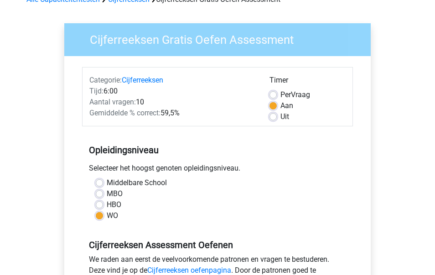
scroll to position [67, 0]
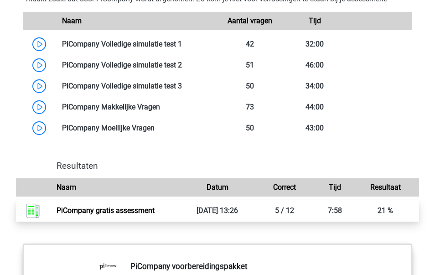
scroll to position [796, 0]
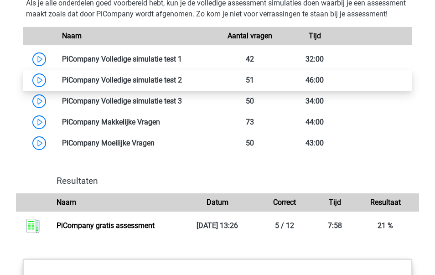
click at [182, 84] on link at bounding box center [182, 80] width 0 height 9
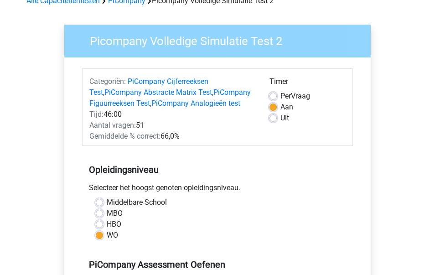
scroll to position [58, 0]
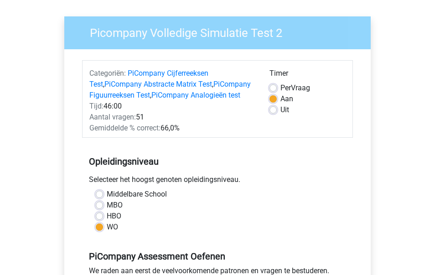
click at [274, 106] on div "Uit" at bounding box center [307, 109] width 76 height 11
click at [280, 109] on label "Uit" at bounding box center [284, 109] width 9 height 11
click at [273, 109] on input "Uit" at bounding box center [272, 108] width 7 height 9
radio input "true"
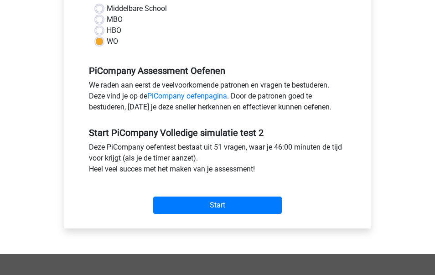
scroll to position [252, 0]
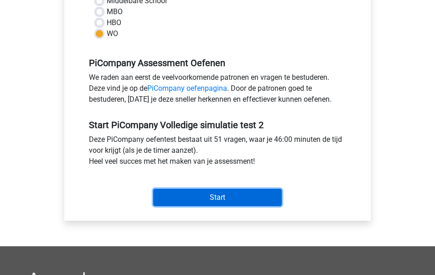
click at [231, 193] on input "Start" at bounding box center [217, 197] width 129 height 17
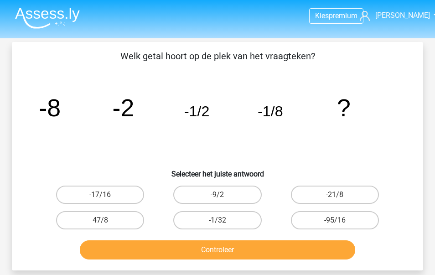
click at [223, 222] on input "-1/32" at bounding box center [220, 223] width 6 height 6
radio input "true"
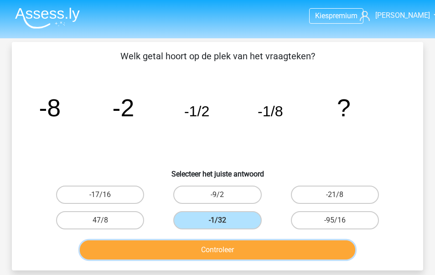
click at [241, 255] on button "Controleer" at bounding box center [218, 249] width 276 height 19
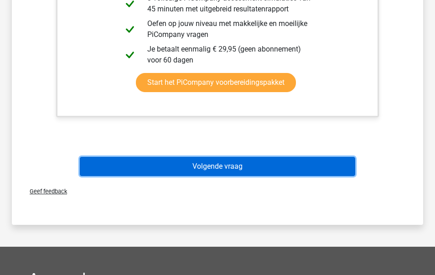
click at [256, 169] on button "Volgende vraag" at bounding box center [218, 166] width 276 height 19
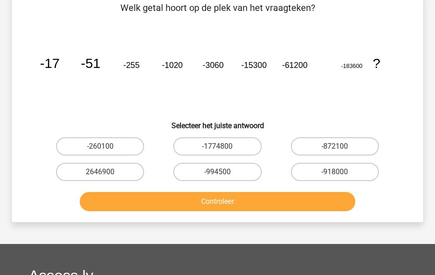
scroll to position [42, 0]
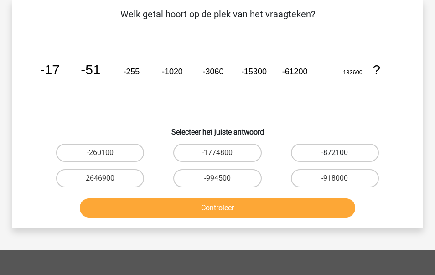
click at [330, 149] on label "-872100" at bounding box center [335, 153] width 88 height 18
click at [335, 153] on input "-872100" at bounding box center [338, 156] width 6 height 6
radio input "true"
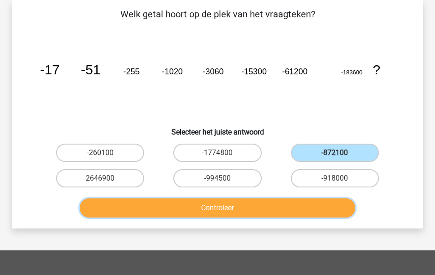
click at [276, 202] on button "Controleer" at bounding box center [218, 207] width 276 height 19
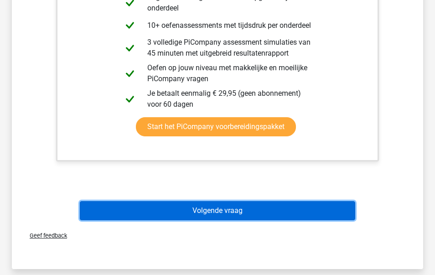
click at [239, 214] on button "Volgende vraag" at bounding box center [218, 210] width 276 height 19
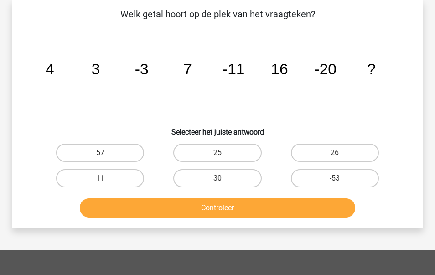
click at [218, 182] on input "30" at bounding box center [220, 181] width 6 height 6
radio input "true"
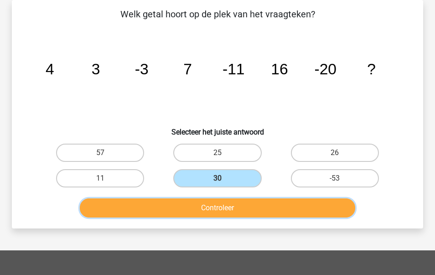
click at [202, 208] on button "Controleer" at bounding box center [218, 207] width 276 height 19
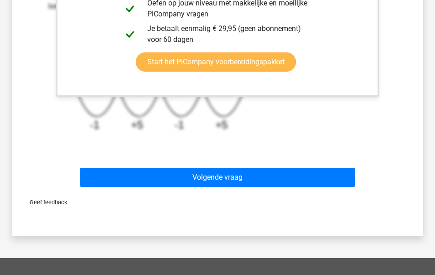
scroll to position [410, 0]
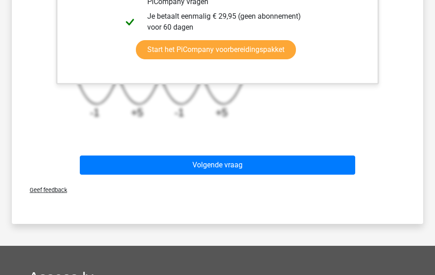
click at [229, 153] on div "Volgende vraag" at bounding box center [217, 163] width 382 height 30
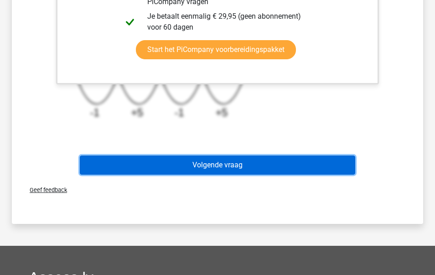
click at [227, 165] on button "Volgende vraag" at bounding box center [218, 164] width 276 height 19
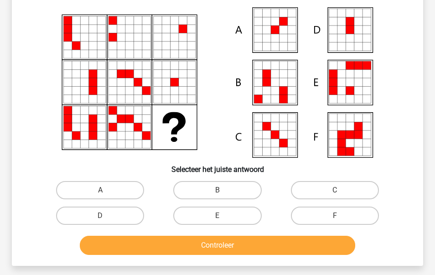
scroll to position [42, 0]
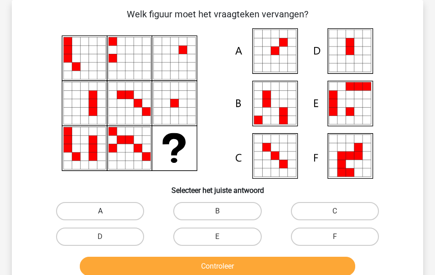
click at [119, 209] on label "A" at bounding box center [100, 211] width 88 height 18
click at [106, 211] on input "A" at bounding box center [103, 214] width 6 height 6
radio input "true"
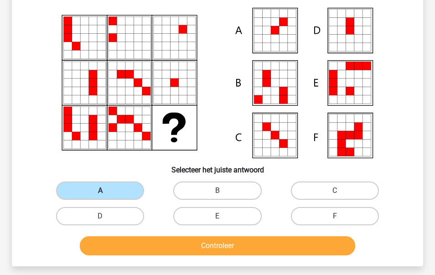
scroll to position [63, 0]
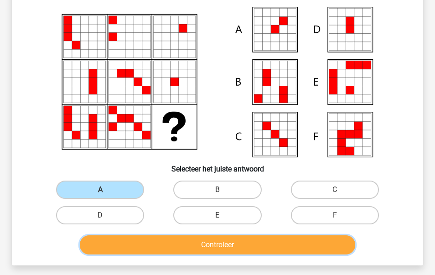
click at [153, 241] on button "Controleer" at bounding box center [218, 244] width 276 height 19
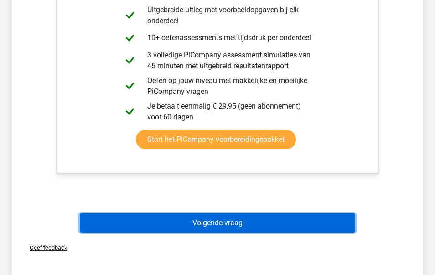
click at [173, 215] on button "Volgende vraag" at bounding box center [218, 222] width 276 height 19
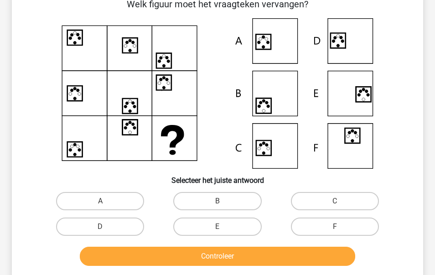
scroll to position [42, 0]
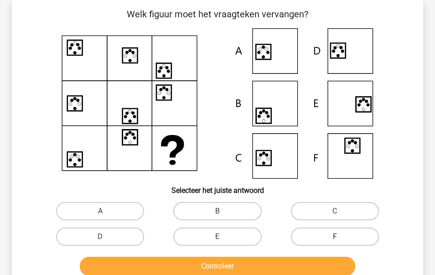
click at [320, 236] on label "F" at bounding box center [335, 237] width 88 height 18
click at [335, 237] on input "F" at bounding box center [338, 240] width 6 height 6
radio input "true"
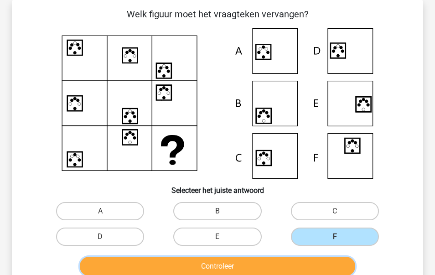
click at [290, 261] on button "Controleer" at bounding box center [218, 266] width 276 height 19
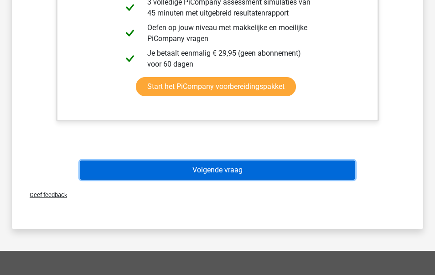
click at [259, 165] on button "Volgende vraag" at bounding box center [218, 169] width 276 height 19
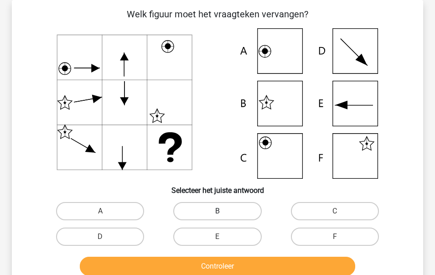
click at [214, 212] on label "B" at bounding box center [217, 211] width 88 height 18
click at [217, 212] on input "B" at bounding box center [220, 214] width 6 height 6
radio input "true"
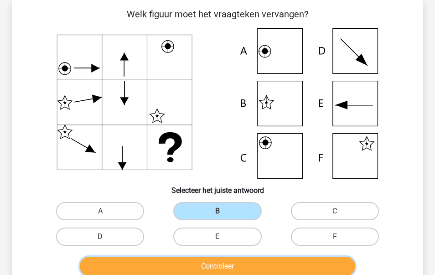
click at [255, 267] on button "Controleer" at bounding box center [218, 266] width 276 height 19
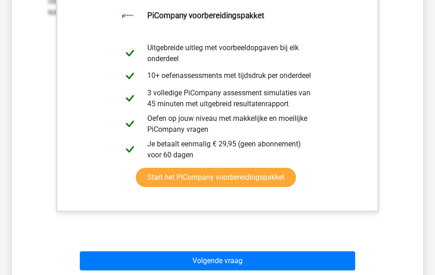
scroll to position [342, 0]
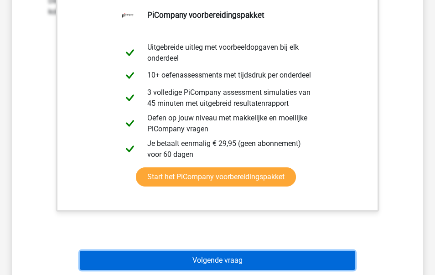
click at [265, 260] on button "Volgende vraag" at bounding box center [218, 260] width 276 height 19
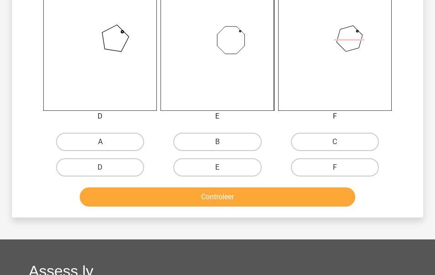
scroll to position [383, 0]
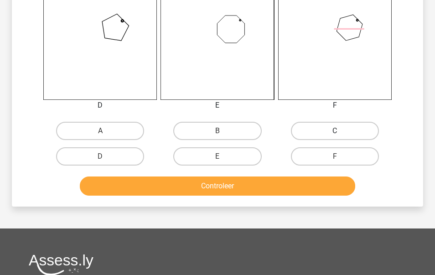
click at [316, 138] on label "C" at bounding box center [335, 131] width 88 height 18
click at [335, 137] on input "C" at bounding box center [338, 134] width 6 height 6
radio input "true"
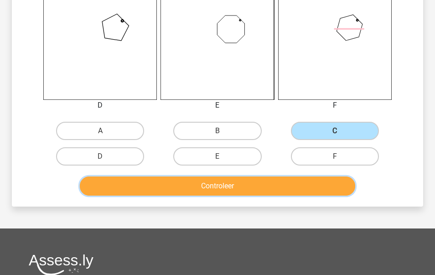
click at [244, 183] on button "Controleer" at bounding box center [218, 185] width 276 height 19
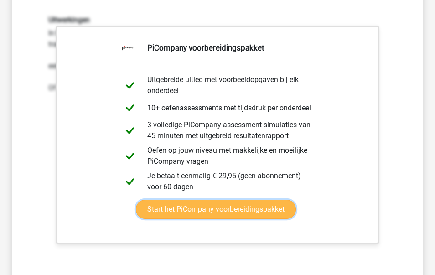
scroll to position [623, 0]
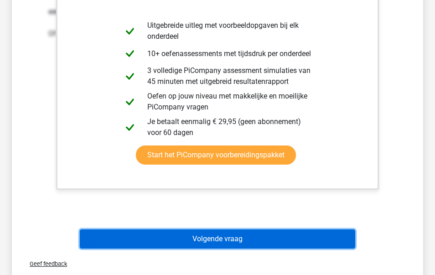
click at [233, 240] on button "Volgende vraag" at bounding box center [218, 238] width 276 height 19
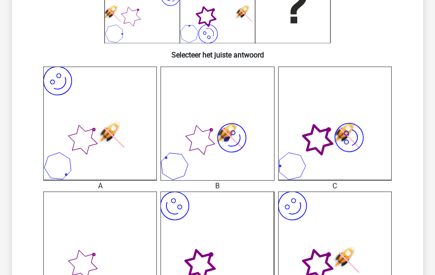
scroll to position [181, 0]
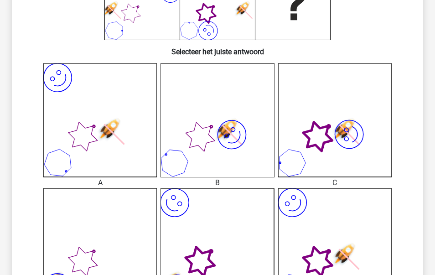
click at [109, 114] on icon "image/svg+xml" at bounding box center [100, 120] width 114 height 114
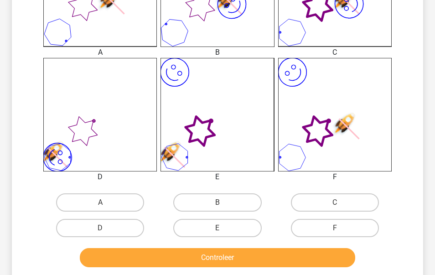
scroll to position [312, 0]
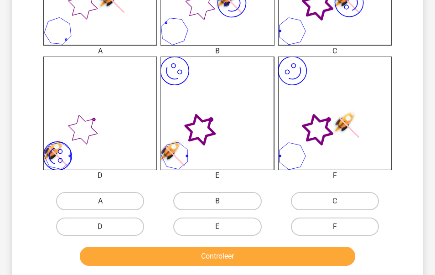
click at [112, 192] on label "A" at bounding box center [100, 201] width 88 height 18
click at [106, 201] on input "A" at bounding box center [103, 204] width 6 height 6
radio input "true"
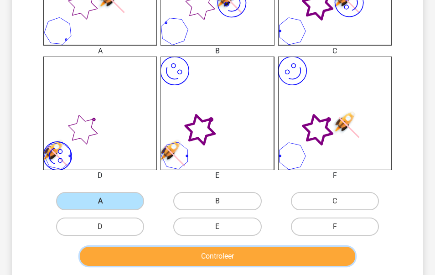
click at [146, 260] on button "Controleer" at bounding box center [218, 256] width 276 height 19
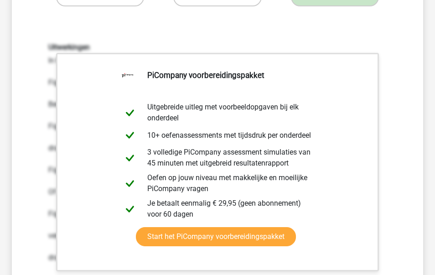
scroll to position [575, 0]
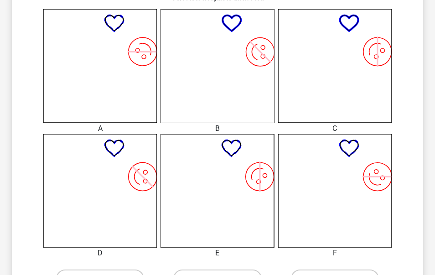
scroll to position [238, 0]
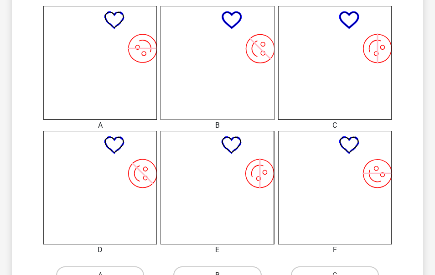
click at [145, 172] on icon "image/svg+xml" at bounding box center [100, 188] width 114 height 114
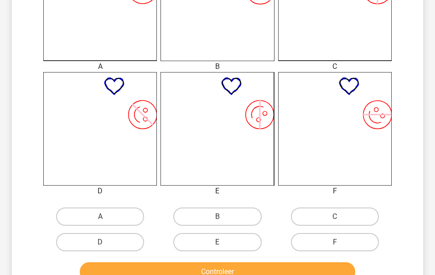
scroll to position [298, 0]
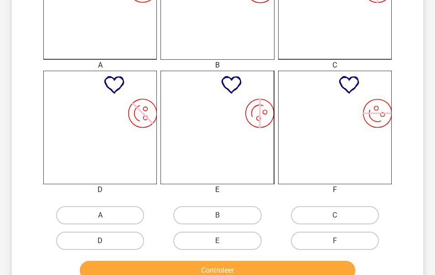
click at [123, 243] on label "D" at bounding box center [100, 241] width 88 height 18
click at [106, 243] on input "D" at bounding box center [103, 244] width 6 height 6
radio input "true"
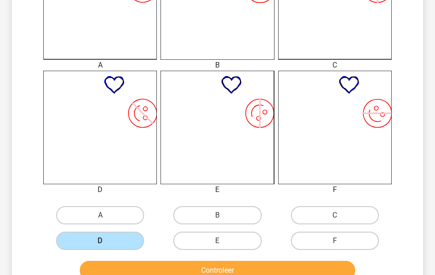
click at [137, 259] on div "Controleer" at bounding box center [217, 269] width 382 height 30
click at [140, 265] on button "Controleer" at bounding box center [218, 270] width 276 height 19
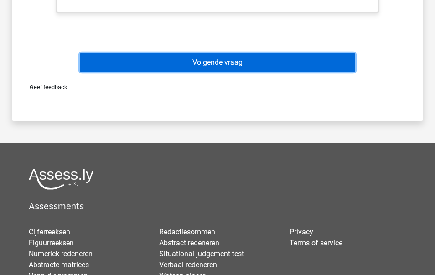
click at [167, 61] on button "Volgende vraag" at bounding box center [218, 62] width 276 height 19
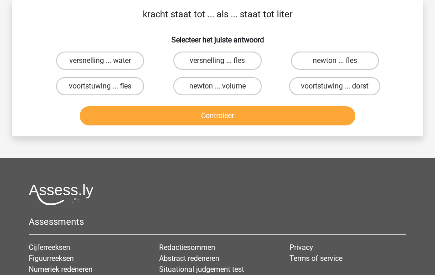
scroll to position [0, 0]
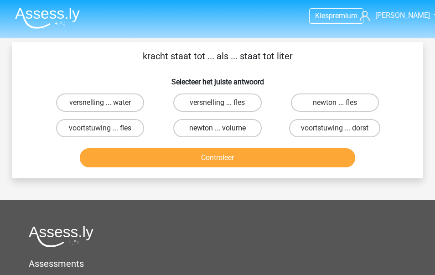
click at [224, 129] on label "newton ... volume" at bounding box center [217, 128] width 88 height 18
click at [223, 129] on input "newton ... volume" at bounding box center [220, 131] width 6 height 6
radio input "true"
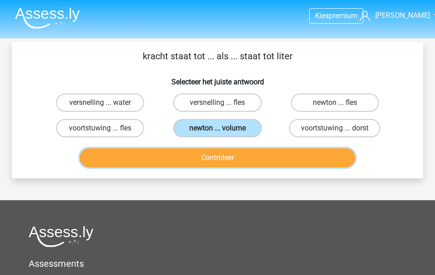
click at [217, 159] on button "Controleer" at bounding box center [218, 157] width 276 height 19
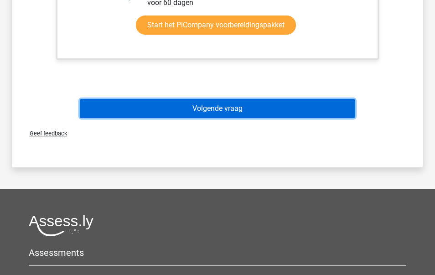
click at [186, 110] on button "Volgende vraag" at bounding box center [218, 108] width 276 height 19
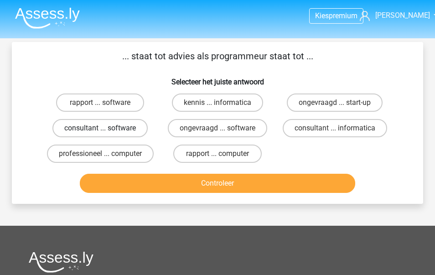
click at [125, 124] on label "consultant ... software" at bounding box center [99, 128] width 95 height 18
click at [106, 128] on input "consultant ... software" at bounding box center [103, 131] width 6 height 6
radio input "true"
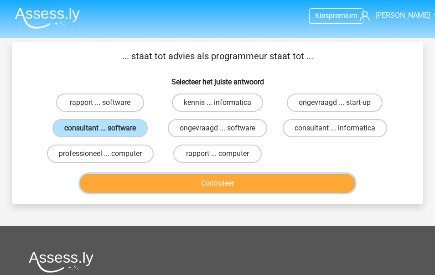
click at [182, 186] on button "Controleer" at bounding box center [218, 183] width 276 height 19
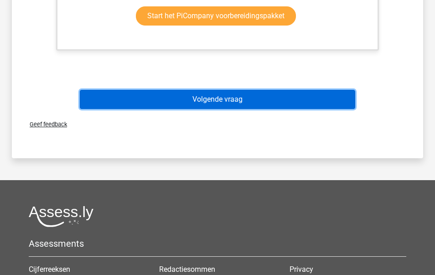
click at [206, 100] on button "Volgende vraag" at bounding box center [218, 99] width 276 height 19
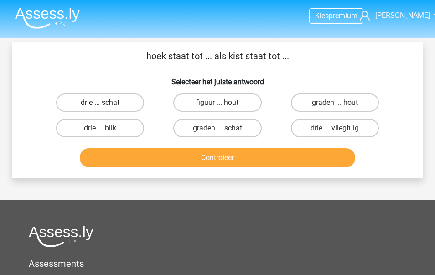
click at [131, 99] on label "drie ... schat" at bounding box center [100, 102] width 88 height 18
click at [106, 103] on input "drie ... schat" at bounding box center [103, 106] width 6 height 6
radio input "true"
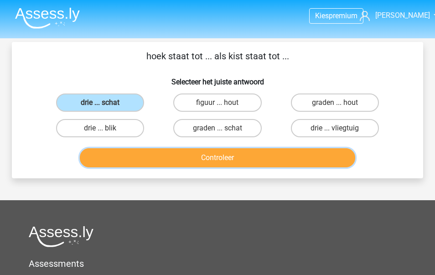
click at [163, 152] on button "Controleer" at bounding box center [218, 157] width 276 height 19
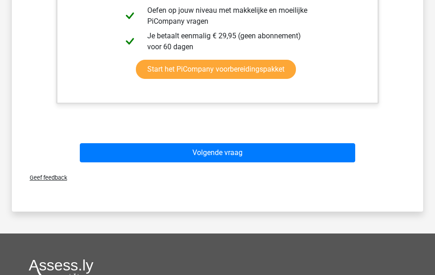
click at [192, 169] on div "Geef feedback" at bounding box center [218, 177] width 404 height 23
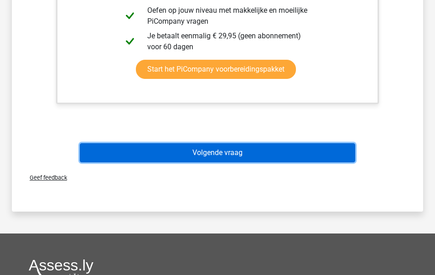
click at [187, 150] on button "Volgende vraag" at bounding box center [218, 152] width 276 height 19
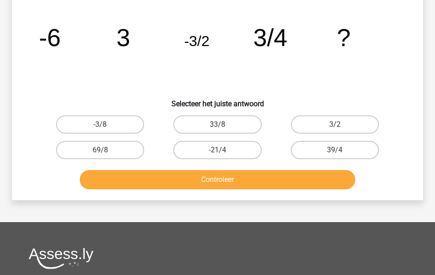
scroll to position [42, 0]
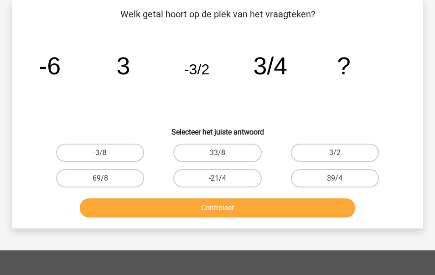
click at [80, 198] on button "Controleer" at bounding box center [218, 207] width 276 height 19
click at [254, 100] on icon "image/svg+xml -6 3 -3/2 3/4 ?" at bounding box center [218, 74] width 368 height 92
click at [137, 157] on label "-3/8" at bounding box center [100, 153] width 88 height 18
click at [106, 157] on input "-3/8" at bounding box center [103, 156] width 6 height 6
radio input "true"
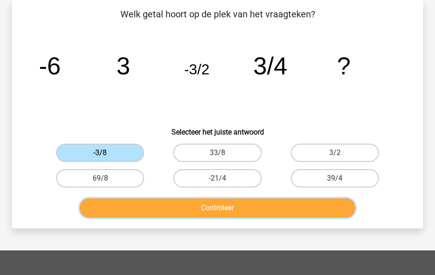
click at [212, 206] on button "Controleer" at bounding box center [218, 207] width 276 height 19
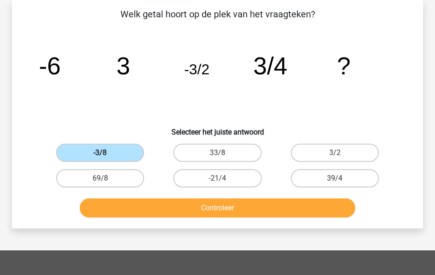
click at [129, 155] on label "-3/8" at bounding box center [100, 153] width 88 height 18
click at [106, 155] on input "-3/8" at bounding box center [103, 156] width 6 height 6
click at [126, 151] on label "-3/8" at bounding box center [100, 153] width 88 height 18
click at [106, 153] on input "-3/8" at bounding box center [103, 156] width 6 height 6
click at [126, 151] on label "-3/8" at bounding box center [100, 153] width 88 height 18
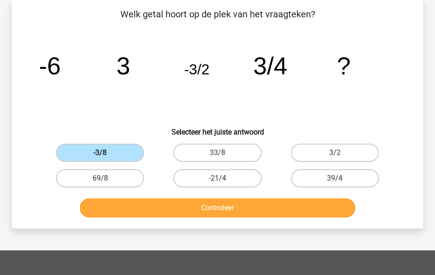
click at [106, 153] on input "-3/8" at bounding box center [103, 156] width 6 height 6
click at [126, 151] on label "-3/8" at bounding box center [100, 153] width 88 height 18
click at [106, 153] on input "-3/8" at bounding box center [103, 156] width 6 height 6
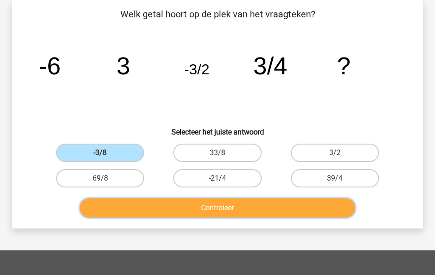
click at [193, 207] on button "Controleer" at bounding box center [218, 207] width 276 height 19
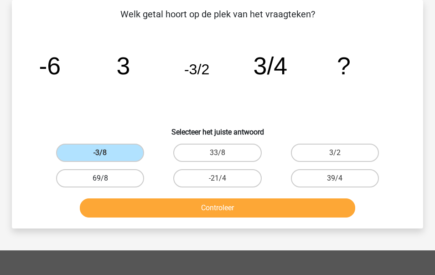
click at [78, 173] on label "69/8" at bounding box center [100, 178] width 88 height 18
click at [100, 178] on input "69/8" at bounding box center [103, 181] width 6 height 6
radio input "true"
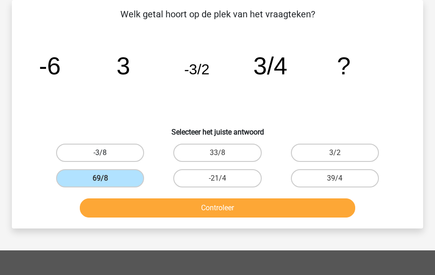
click at [93, 144] on label "-3/8" at bounding box center [100, 153] width 88 height 18
click at [100, 153] on input "-3/8" at bounding box center [103, 156] width 6 height 6
radio input "true"
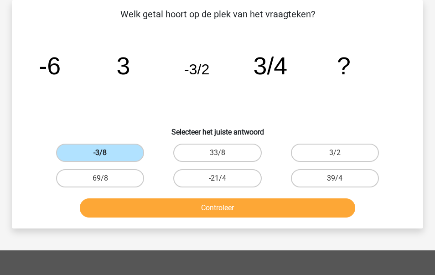
click at [91, 150] on label "-3/8" at bounding box center [100, 153] width 88 height 18
click at [100, 153] on input "-3/8" at bounding box center [103, 156] width 6 height 6
click at [91, 150] on label "-3/8" at bounding box center [100, 153] width 88 height 18
click at [100, 153] on input "-3/8" at bounding box center [103, 156] width 6 height 6
click at [91, 150] on label "-3/8" at bounding box center [100, 153] width 88 height 18
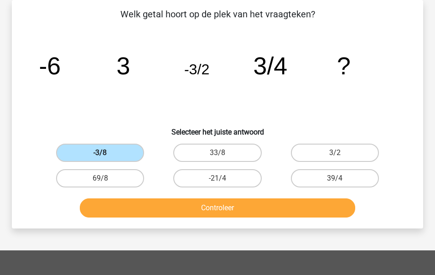
click at [100, 153] on input "-3/8" at bounding box center [103, 156] width 6 height 6
click at [91, 150] on label "-3/8" at bounding box center [100, 153] width 88 height 18
click at [100, 153] on input "-3/8" at bounding box center [103, 156] width 6 height 6
click at [91, 150] on label "-3/8" at bounding box center [100, 153] width 88 height 18
click at [100, 153] on input "-3/8" at bounding box center [103, 156] width 6 height 6
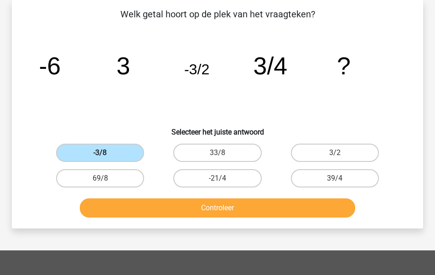
click at [91, 150] on label "-3/8" at bounding box center [100, 153] width 88 height 18
click at [100, 153] on input "-3/8" at bounding box center [103, 156] width 6 height 6
click at [150, 168] on div "69/8" at bounding box center [99, 179] width 117 height 26
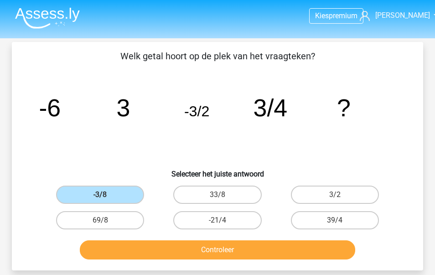
scroll to position [5, 0]
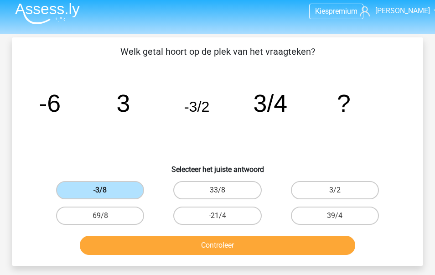
click at [129, 187] on label "-3/8" at bounding box center [100, 190] width 88 height 18
click at [106, 190] on input "-3/8" at bounding box center [103, 193] width 6 height 6
click at [129, 187] on label "-3/8" at bounding box center [100, 190] width 88 height 18
click at [106, 190] on input "-3/8" at bounding box center [103, 193] width 6 height 6
click at [129, 187] on label "-3/8" at bounding box center [100, 190] width 88 height 18
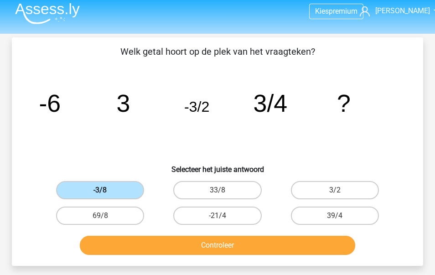
click at [106, 190] on input "-3/8" at bounding box center [103, 193] width 6 height 6
click at [129, 187] on label "-3/8" at bounding box center [100, 190] width 88 height 18
click at [106, 190] on input "-3/8" at bounding box center [103, 193] width 6 height 6
click at [129, 187] on label "-3/8" at bounding box center [100, 190] width 88 height 18
click at [106, 190] on input "-3/8" at bounding box center [103, 193] width 6 height 6
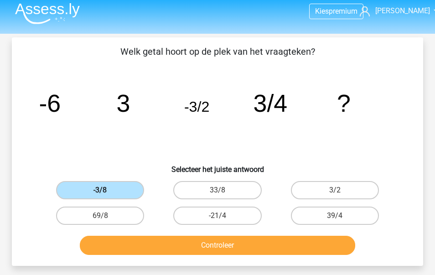
click at [129, 187] on label "-3/8" at bounding box center [100, 190] width 88 height 18
click at [106, 190] on input "-3/8" at bounding box center [103, 193] width 6 height 6
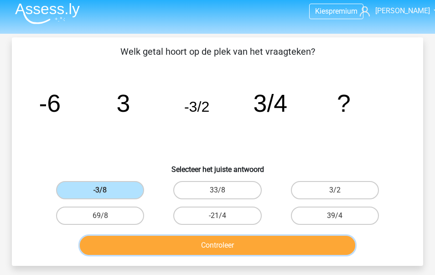
click at [163, 242] on button "Controleer" at bounding box center [218, 245] width 276 height 19
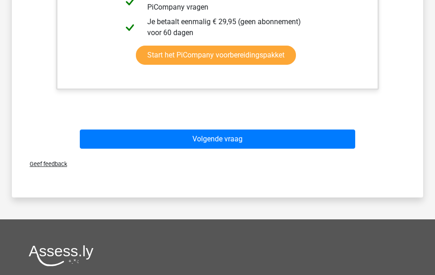
scroll to position [408, 0]
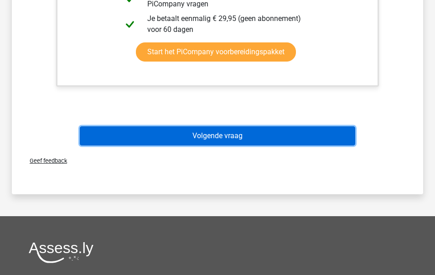
click at [189, 143] on button "Volgende vraag" at bounding box center [218, 135] width 276 height 19
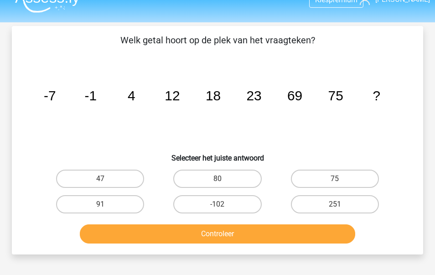
scroll to position [16, 0]
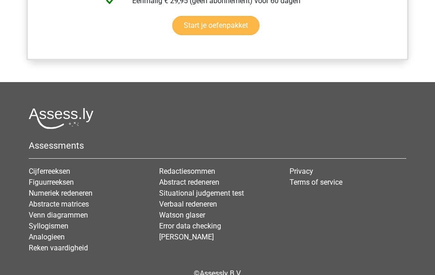
scroll to position [930, 0]
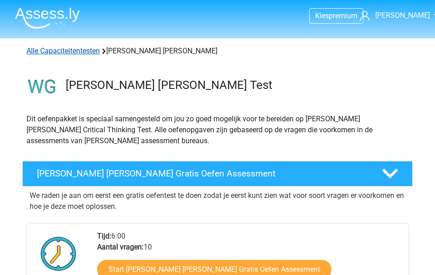
click at [85, 47] on link "Alle Capaciteitentesten" at bounding box center [62, 51] width 73 height 9
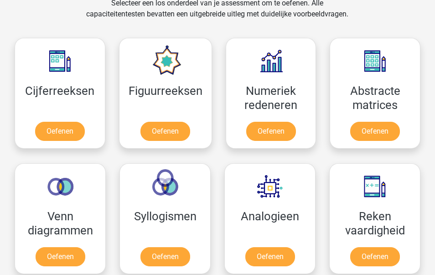
scroll to position [386, 0]
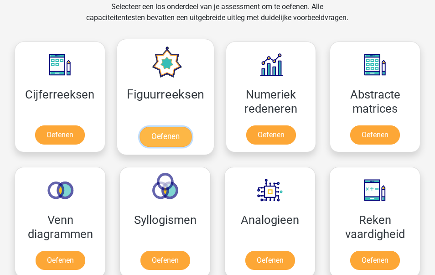
click at [167, 127] on link "Oefenen" at bounding box center [165, 137] width 52 height 20
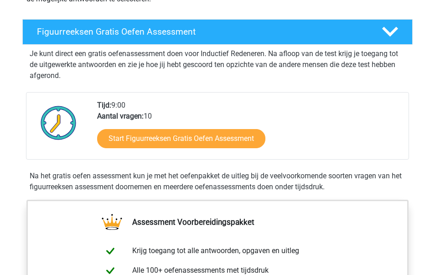
scroll to position [143, 0]
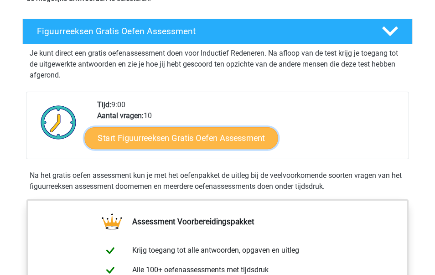
click at [172, 140] on link "Start Figuurreeksen Gratis Oefen Assessment" at bounding box center [181, 138] width 193 height 22
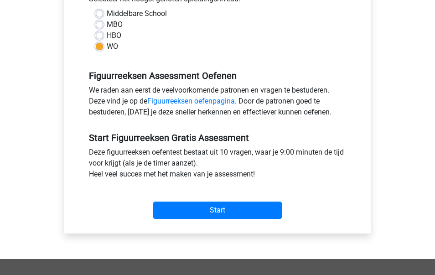
scroll to position [223, 0]
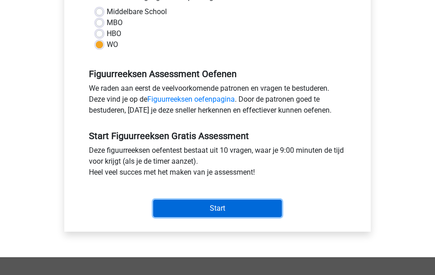
click at [209, 207] on input "Start" at bounding box center [217, 208] width 129 height 17
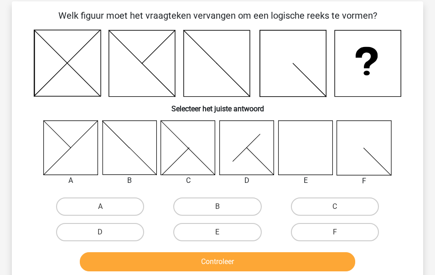
scroll to position [43, 0]
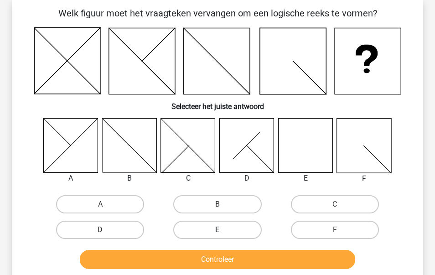
click at [209, 225] on label "E" at bounding box center [217, 230] width 88 height 18
click at [217, 230] on input "E" at bounding box center [220, 233] width 6 height 6
radio input "true"
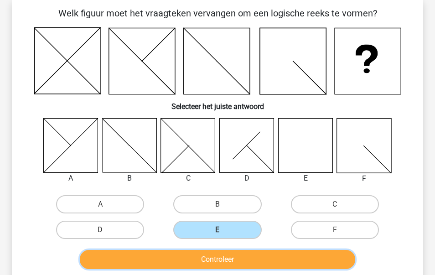
click at [200, 258] on button "Controleer" at bounding box center [218, 259] width 276 height 19
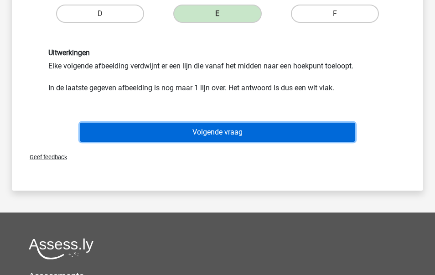
click at [215, 132] on button "Volgende vraag" at bounding box center [218, 132] width 276 height 19
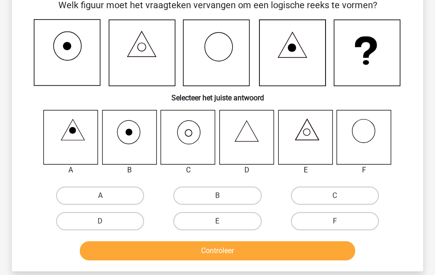
scroll to position [42, 0]
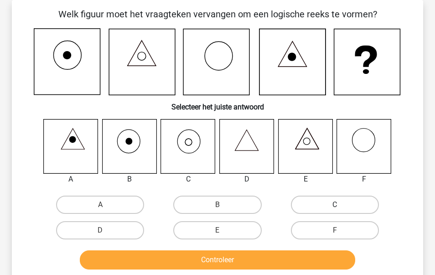
click at [321, 207] on label "C" at bounding box center [335, 205] width 88 height 18
click at [335, 207] on input "C" at bounding box center [338, 208] width 6 height 6
radio input "true"
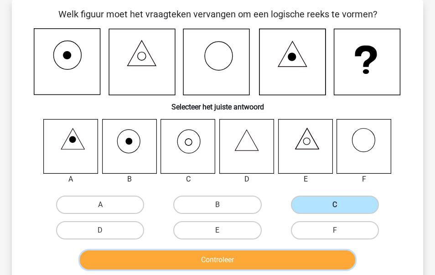
click at [230, 261] on button "Controleer" at bounding box center [218, 259] width 276 height 19
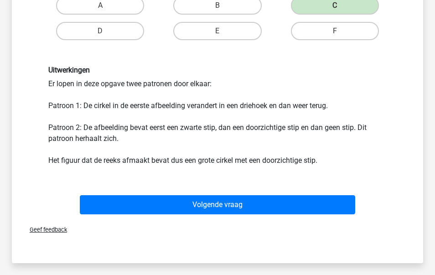
click at [223, 216] on div "Volgende vraag" at bounding box center [217, 206] width 352 height 23
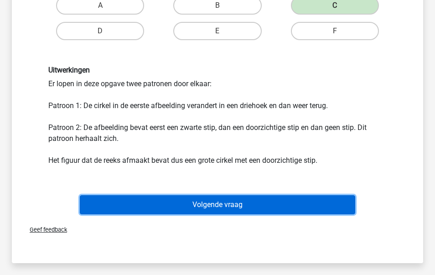
click at [220, 205] on button "Volgende vraag" at bounding box center [218, 204] width 276 height 19
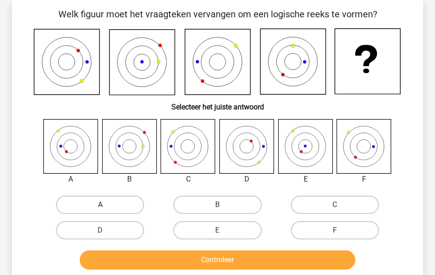
click at [97, 198] on label "A" at bounding box center [100, 205] width 88 height 18
click at [100, 205] on input "A" at bounding box center [103, 208] width 6 height 6
radio input "true"
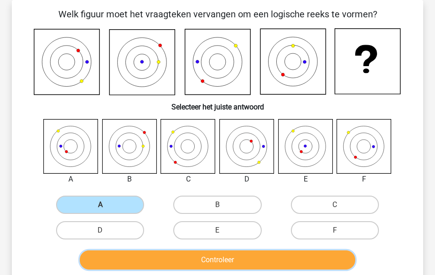
click at [156, 265] on button "Controleer" at bounding box center [218, 259] width 276 height 19
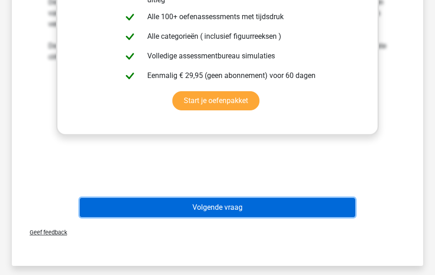
click at [192, 205] on button "Volgende vraag" at bounding box center [218, 207] width 276 height 19
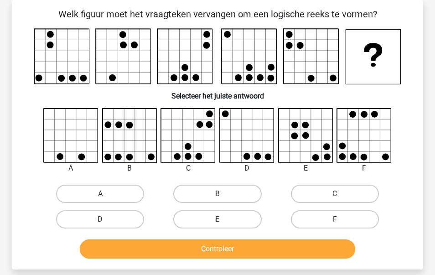
click at [311, 220] on label "F" at bounding box center [335, 219] width 88 height 18
click at [335, 220] on input "F" at bounding box center [338, 222] width 6 height 6
radio input "true"
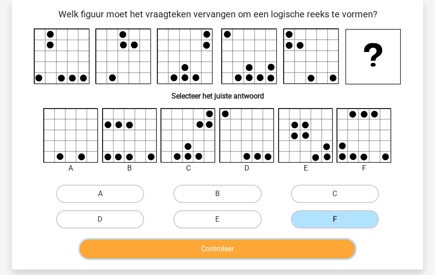
click at [254, 252] on button "Controleer" at bounding box center [218, 248] width 276 height 19
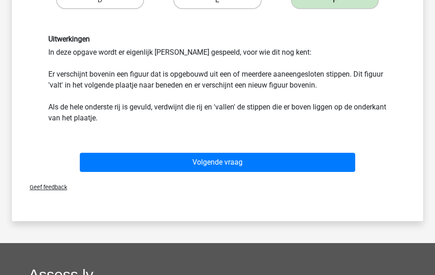
scroll to position [268, 0]
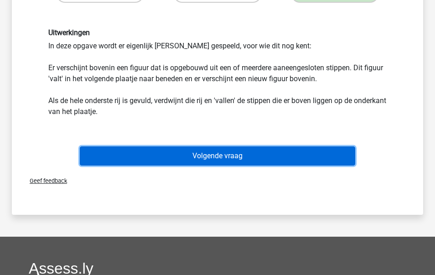
click at [233, 160] on button "Volgende vraag" at bounding box center [218, 155] width 276 height 19
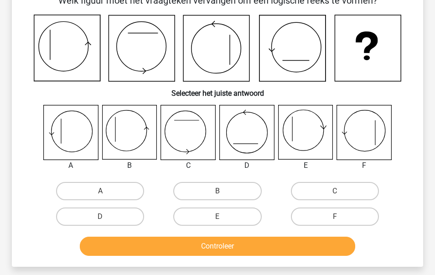
scroll to position [42, 0]
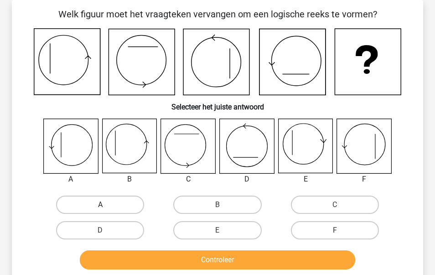
click at [73, 198] on label "A" at bounding box center [100, 205] width 88 height 18
click at [100, 205] on input "A" at bounding box center [103, 208] width 6 height 6
radio input "true"
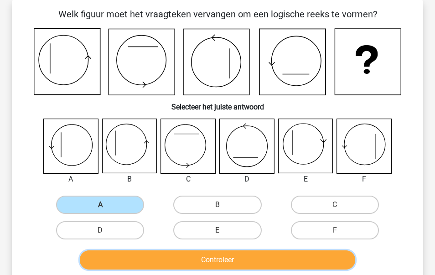
click at [187, 255] on button "Controleer" at bounding box center [218, 259] width 276 height 19
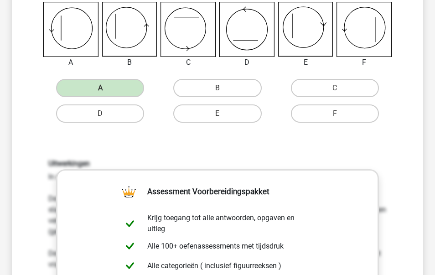
scroll to position [517, 0]
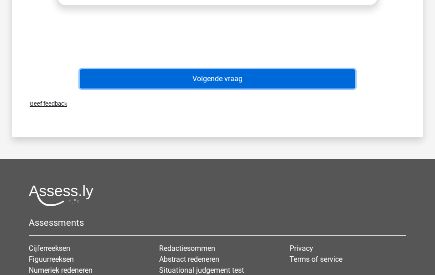
click at [231, 75] on button "Volgende vraag" at bounding box center [218, 78] width 276 height 19
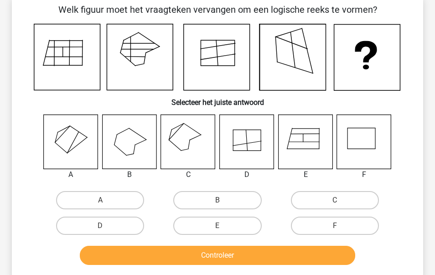
scroll to position [42, 0]
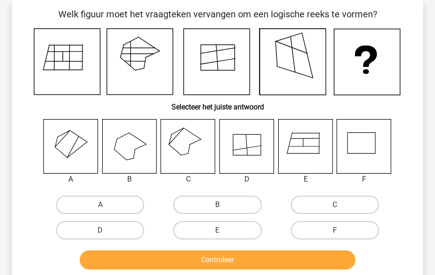
click at [158, 145] on div at bounding box center [188, 146] width 69 height 55
click at [180, 147] on icon at bounding box center [188, 146] width 54 height 54
click at [322, 204] on label "C" at bounding box center [335, 205] width 88 height 18
click at [335, 205] on input "C" at bounding box center [338, 208] width 6 height 6
radio input "true"
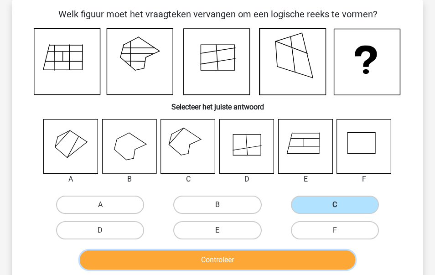
click at [238, 260] on button "Controleer" at bounding box center [218, 259] width 276 height 19
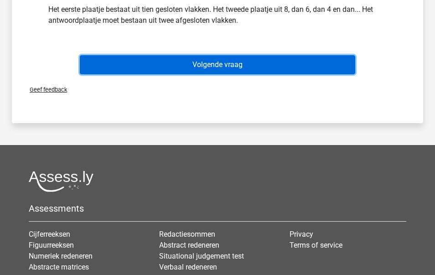
click at [215, 61] on button "Volgende vraag" at bounding box center [218, 64] width 276 height 19
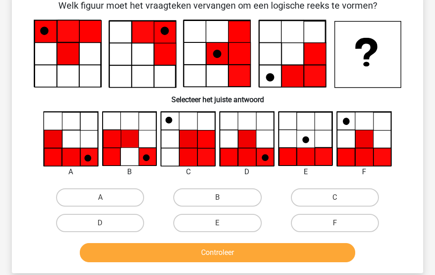
scroll to position [52, 0]
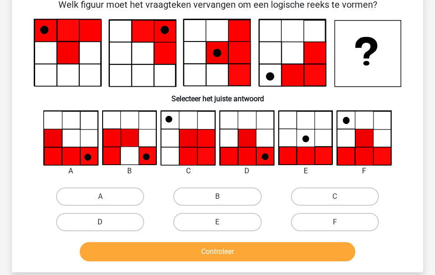
click at [125, 220] on label "D" at bounding box center [100, 222] width 88 height 18
click at [106, 222] on input "D" at bounding box center [103, 225] width 6 height 6
radio input "true"
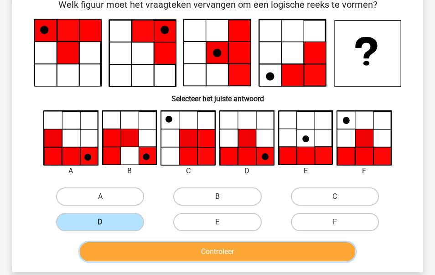
click at [201, 259] on button "Controleer" at bounding box center [218, 251] width 276 height 19
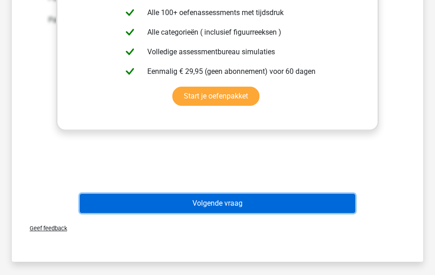
click at [190, 212] on button "Volgende vraag" at bounding box center [218, 203] width 276 height 19
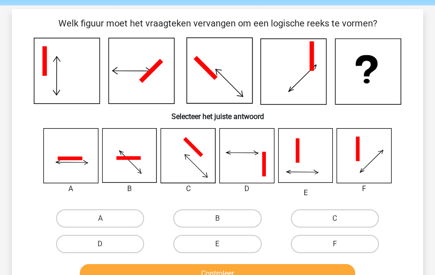
scroll to position [31, 0]
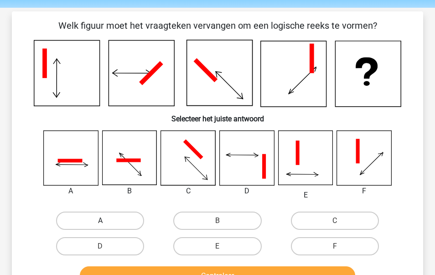
click at [109, 217] on label "A" at bounding box center [100, 221] width 88 height 18
click at [106, 221] on input "A" at bounding box center [103, 224] width 6 height 6
radio input "true"
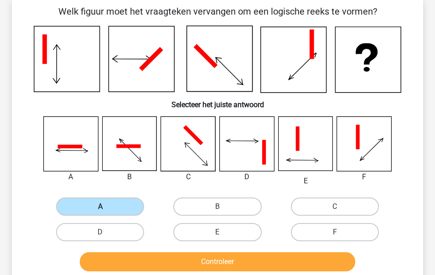
scroll to position [48, 0]
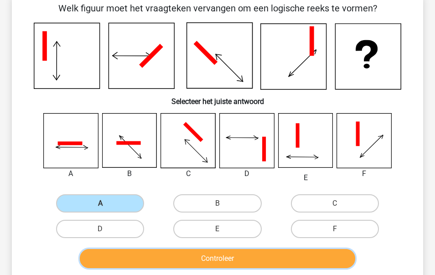
click at [145, 255] on button "Controleer" at bounding box center [218, 258] width 276 height 19
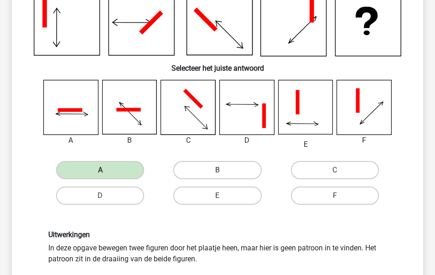
scroll to position [77, 0]
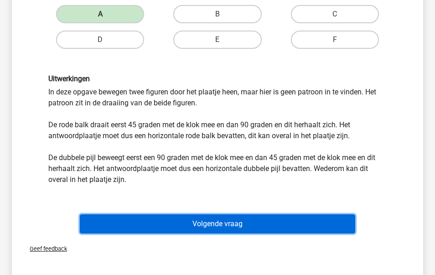
click at [176, 225] on button "Volgende vraag" at bounding box center [218, 223] width 276 height 19
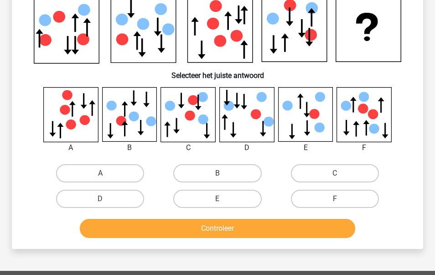
scroll to position [42, 0]
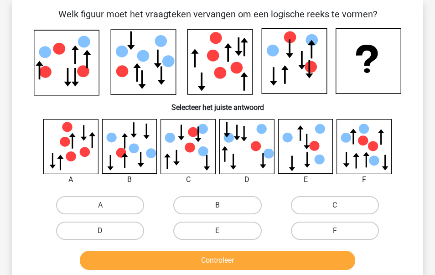
click at [327, 217] on div "C" at bounding box center [334, 205] width 117 height 26
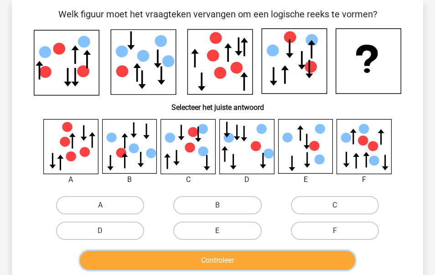
drag, startPoint x: 327, startPoint y: 261, endPoint x: 327, endPoint y: 255, distance: 5.9
click at [327, 261] on button "Controleer" at bounding box center [218, 260] width 276 height 19
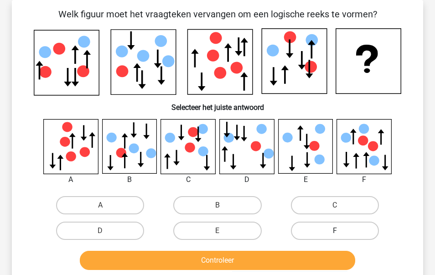
click at [327, 236] on label "F" at bounding box center [335, 231] width 88 height 18
click at [335, 236] on input "F" at bounding box center [338, 234] width 6 height 6
radio input "true"
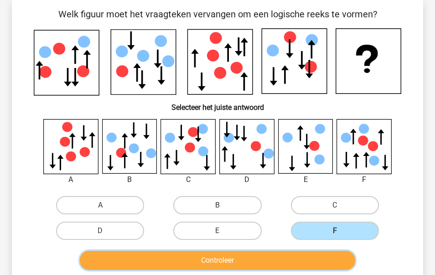
click at [323, 252] on button "Controleer" at bounding box center [218, 260] width 276 height 19
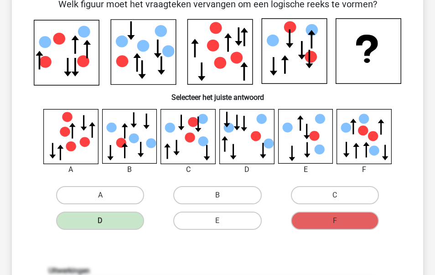
scroll to position [52, 0]
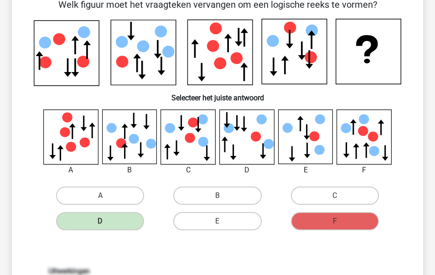
drag, startPoint x: 216, startPoint y: 111, endPoint x: 275, endPoint y: 163, distance: 78.5
click at [274, 163] on div "A B C" at bounding box center [217, 142] width 352 height 66
click at [394, 213] on div "A B C" at bounding box center [217, 171] width 382 height 124
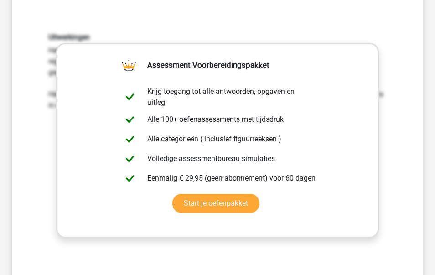
scroll to position [292, 0]
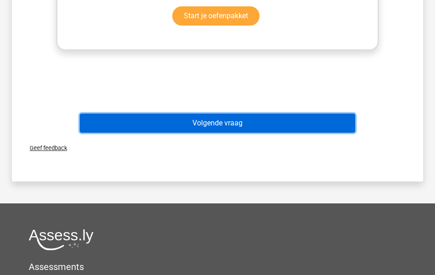
click at [212, 122] on button "Volgende vraag" at bounding box center [218, 123] width 276 height 19
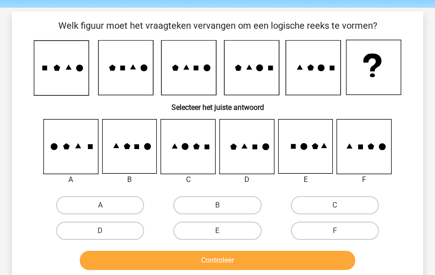
scroll to position [18, 0]
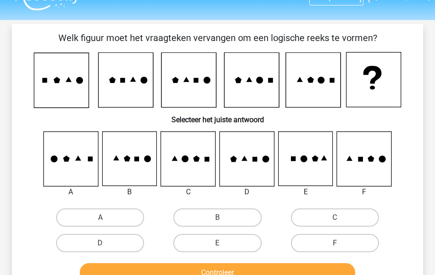
click at [144, 163] on icon at bounding box center [129, 159] width 54 height 54
click at [216, 217] on label "B" at bounding box center [217, 217] width 88 height 18
click at [217, 217] on input "B" at bounding box center [220, 220] width 6 height 6
radio input "true"
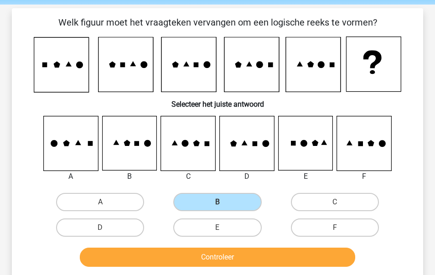
scroll to position [28, 0]
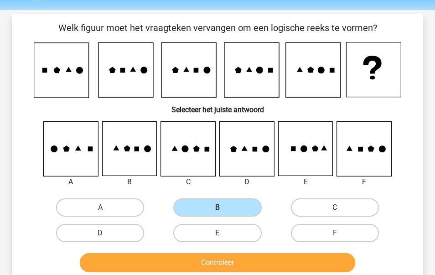
click at [354, 203] on label "C" at bounding box center [335, 207] width 88 height 18
click at [341, 207] on input "C" at bounding box center [338, 210] width 6 height 6
radio input "true"
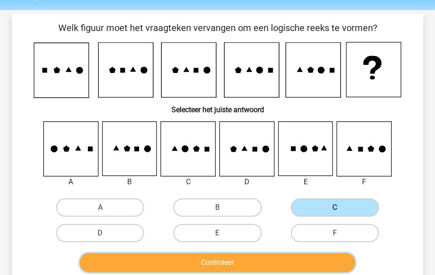
click at [266, 264] on button "Controleer" at bounding box center [218, 262] width 276 height 19
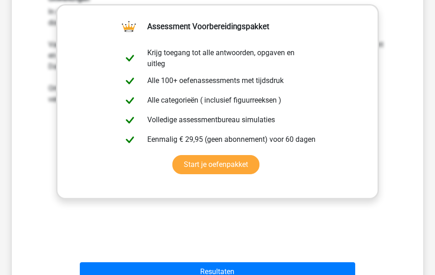
scroll to position [319, 0]
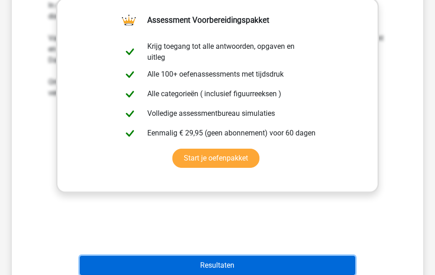
click at [248, 264] on button "Resultaten" at bounding box center [218, 265] width 276 height 19
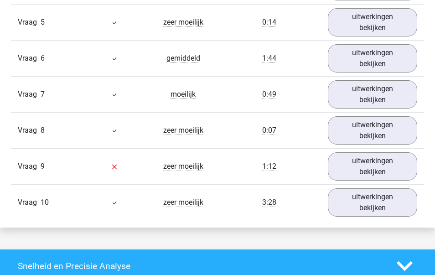
scroll to position [950, 0]
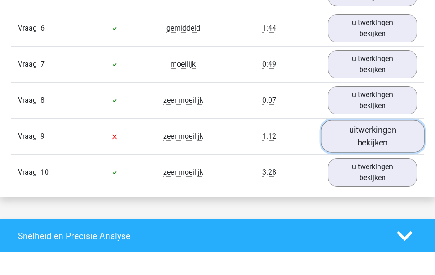
click at [343, 132] on link "uitwerkingen bekijken" at bounding box center [372, 136] width 103 height 32
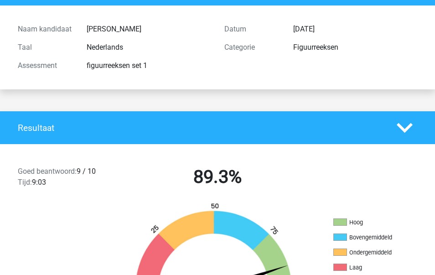
scroll to position [0, 0]
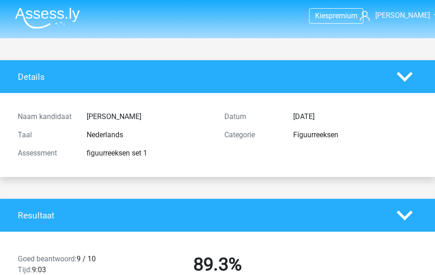
click at [56, 14] on img at bounding box center [47, 17] width 65 height 21
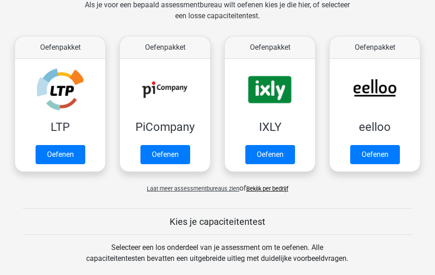
scroll to position [146, 0]
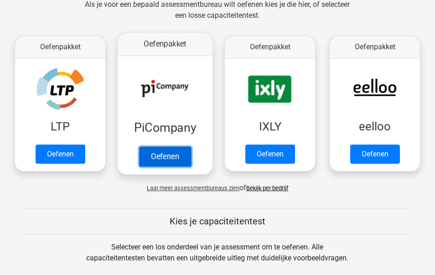
click at [158, 159] on link "Oefenen" at bounding box center [165, 156] width 52 height 20
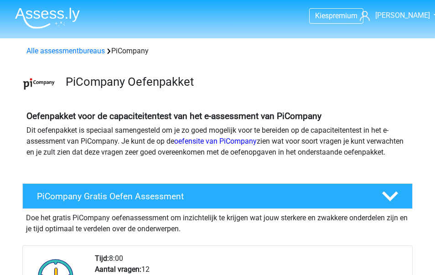
scroll to position [196, 0]
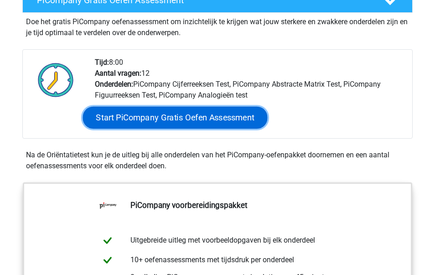
click at [187, 129] on link "Start PiCompany Gratis Oefen Assessment" at bounding box center [175, 118] width 185 height 22
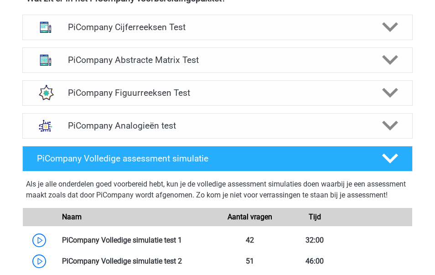
scroll to position [616, 0]
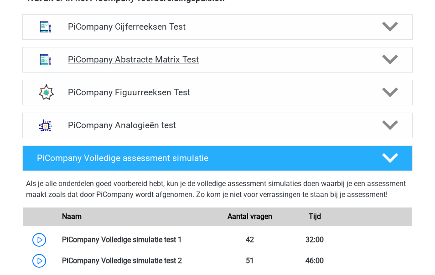
click at [232, 65] on h4 "PiCompany Abstracte Matrix Test" at bounding box center [217, 59] width 299 height 10
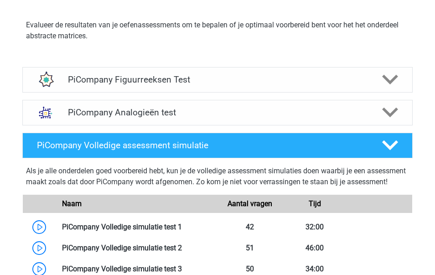
scroll to position [1117, 0]
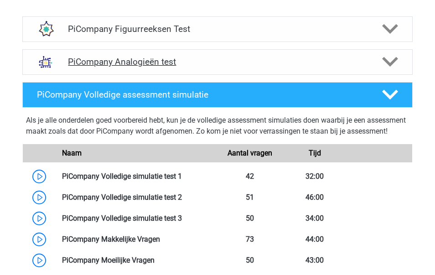
click at [191, 67] on h4 "PiCompany Analogieën test" at bounding box center [217, 62] width 299 height 10
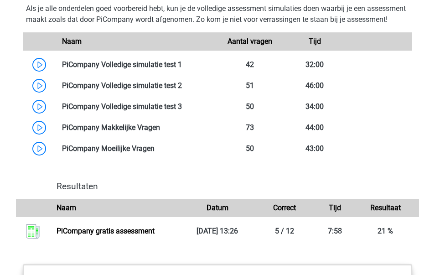
scroll to position [1883, 0]
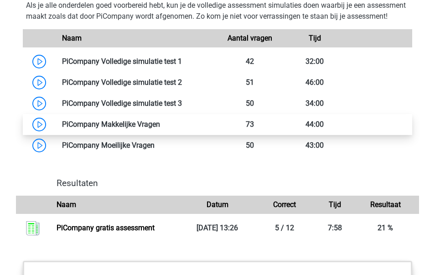
click at [160, 129] on link at bounding box center [160, 124] width 0 height 9
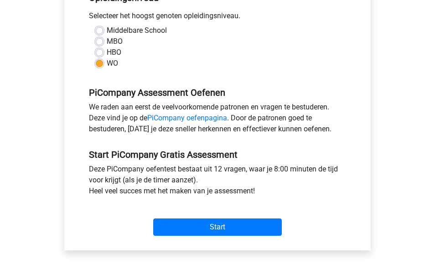
scroll to position [250, 0]
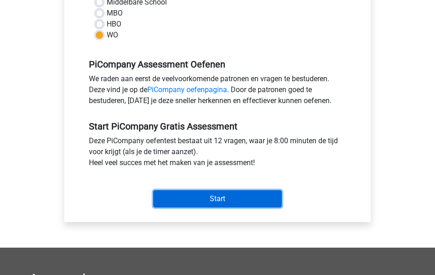
click at [175, 193] on input "Start" at bounding box center [217, 198] width 129 height 17
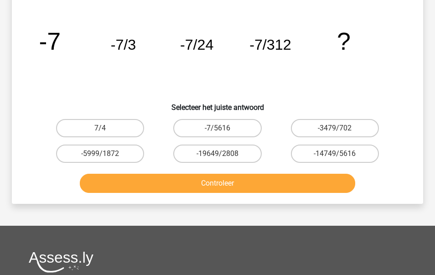
scroll to position [66, 0]
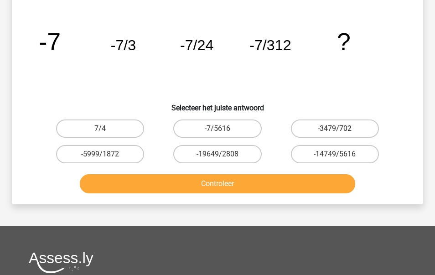
click at [301, 125] on label "-3479/702" at bounding box center [335, 128] width 88 height 18
click at [335, 129] on input "-3479/702" at bounding box center [338, 132] width 6 height 6
radio input "true"
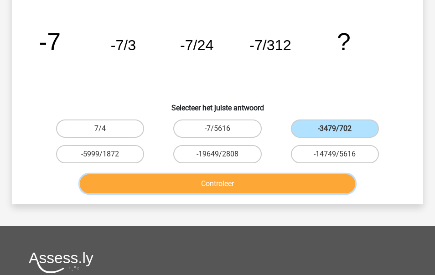
click at [228, 177] on button "Controleer" at bounding box center [218, 183] width 276 height 19
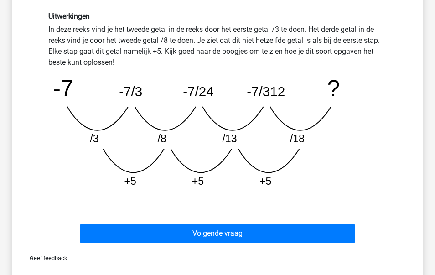
scroll to position [245, 0]
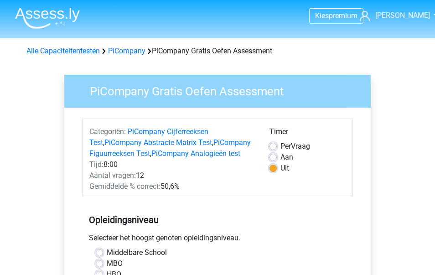
scroll to position [250, 0]
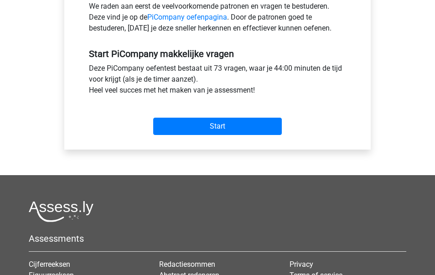
scroll to position [332, 0]
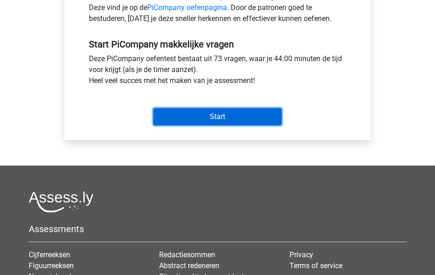
click at [186, 113] on input "Start" at bounding box center [217, 116] width 129 height 17
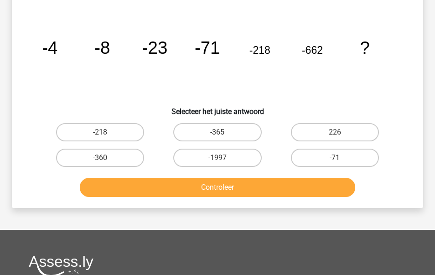
scroll to position [62, 0]
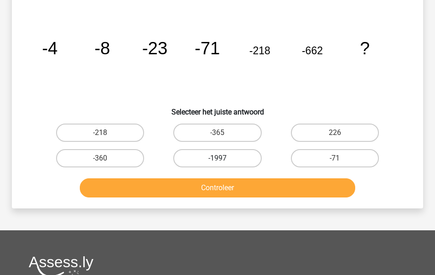
click at [213, 153] on label "-1997" at bounding box center [217, 158] width 88 height 18
click at [217, 158] on input "-1997" at bounding box center [220, 161] width 6 height 6
radio input "true"
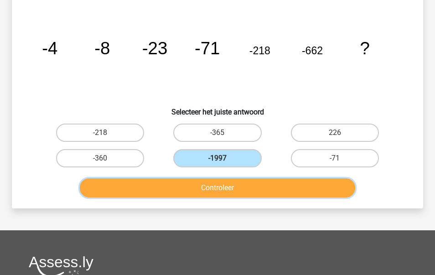
click at [186, 186] on button "Controleer" at bounding box center [218, 187] width 276 height 19
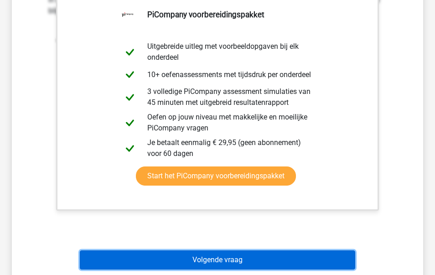
click at [178, 260] on button "Volgende vraag" at bounding box center [218, 259] width 276 height 19
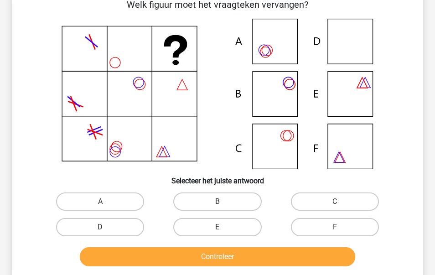
scroll to position [42, 0]
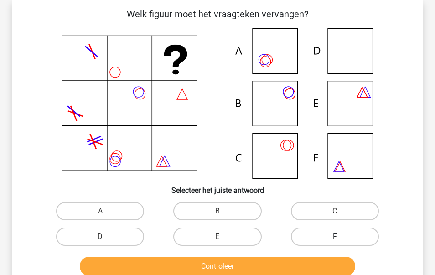
click at [315, 243] on label "F" at bounding box center [335, 237] width 88 height 18
click at [335, 243] on input "F" at bounding box center [338, 240] width 6 height 6
radio input "true"
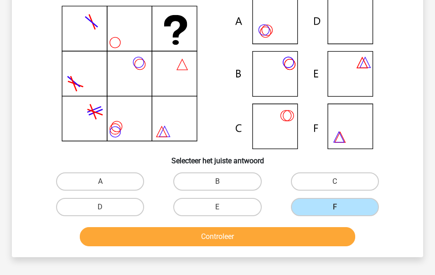
scroll to position [76, 0]
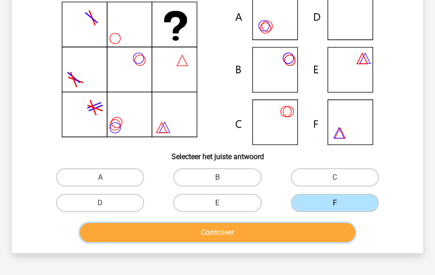
click at [274, 233] on button "Controleer" at bounding box center [218, 232] width 276 height 19
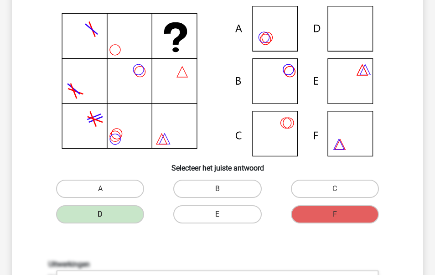
scroll to position [64, 0]
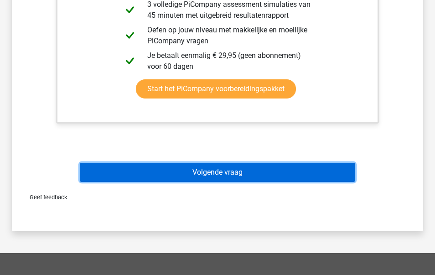
click at [176, 166] on button "Volgende vraag" at bounding box center [218, 172] width 276 height 19
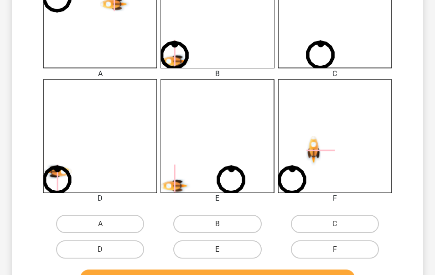
scroll to position [295, 0]
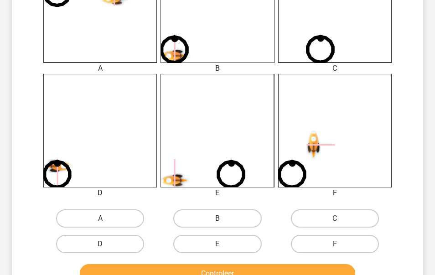
click at [197, 233] on div "E" at bounding box center [217, 244] width 117 height 26
click at [194, 217] on label "B" at bounding box center [217, 218] width 88 height 18
click at [217, 218] on input "B" at bounding box center [220, 221] width 6 height 6
radio input "true"
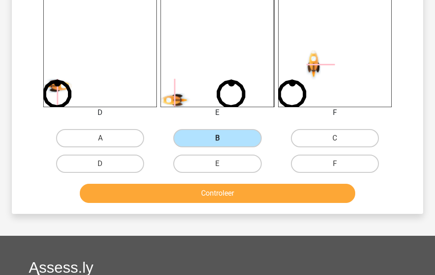
scroll to position [384, 0]
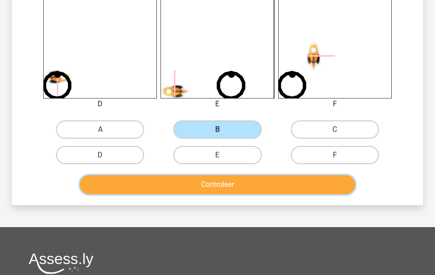
click at [184, 188] on button "Controleer" at bounding box center [218, 184] width 276 height 19
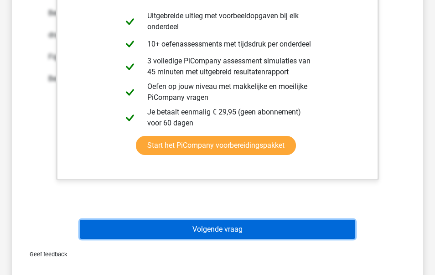
click at [176, 223] on button "Volgende vraag" at bounding box center [218, 229] width 276 height 19
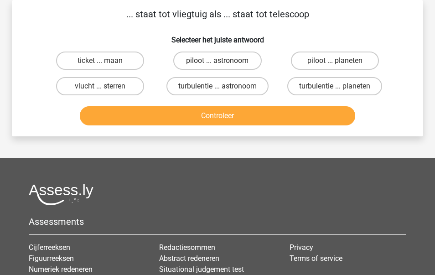
scroll to position [0, 0]
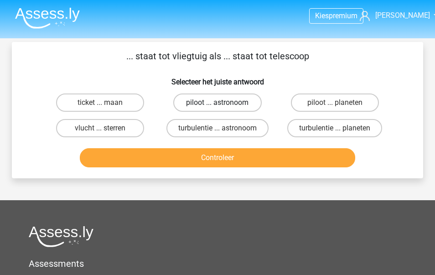
click at [209, 104] on label "piloot ... astronoom" at bounding box center [217, 102] width 88 height 18
click at [217, 104] on input "piloot ... astronoom" at bounding box center [220, 106] width 6 height 6
radio input "true"
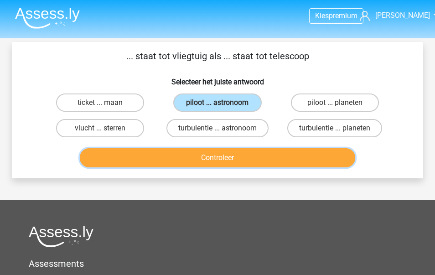
click at [207, 157] on button "Controleer" at bounding box center [218, 157] width 276 height 19
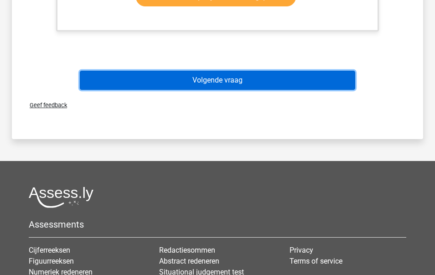
click at [238, 82] on button "Volgende vraag" at bounding box center [218, 80] width 276 height 19
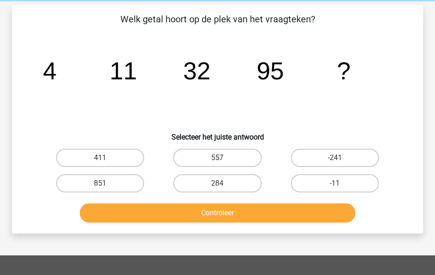
scroll to position [30, 0]
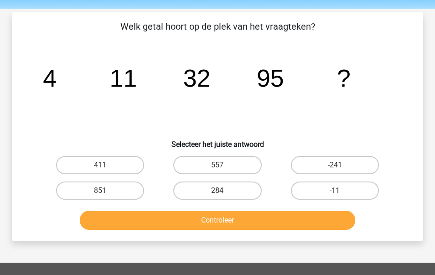
click at [237, 182] on label "284" at bounding box center [217, 190] width 88 height 18
click at [223, 191] on input "284" at bounding box center [220, 194] width 6 height 6
radio input "true"
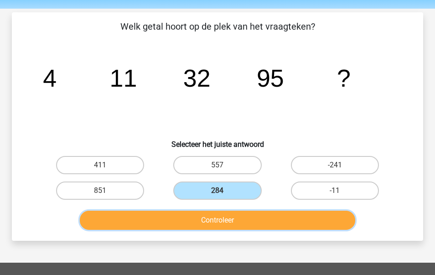
click at [230, 223] on button "Controleer" at bounding box center [218, 220] width 276 height 19
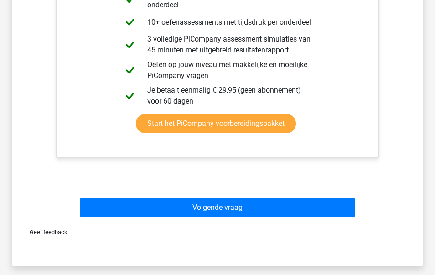
scroll to position [447, 0]
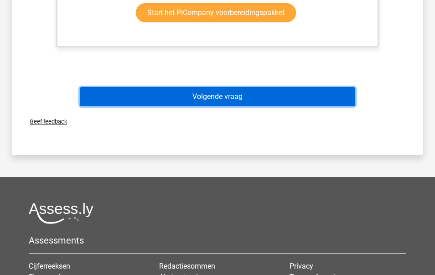
click at [237, 99] on button "Volgende vraag" at bounding box center [218, 96] width 276 height 19
click at [254, 93] on button "Volgende vraag" at bounding box center [218, 96] width 276 height 19
click at [245, 95] on button "Volgende vraag" at bounding box center [218, 96] width 276 height 19
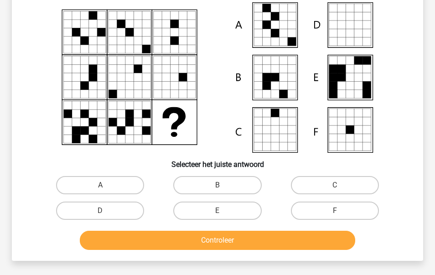
scroll to position [71, 0]
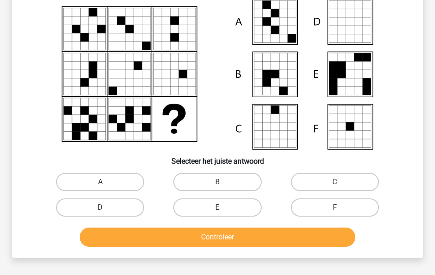
click at [100, 184] on input "A" at bounding box center [103, 185] width 6 height 6
radio input "true"
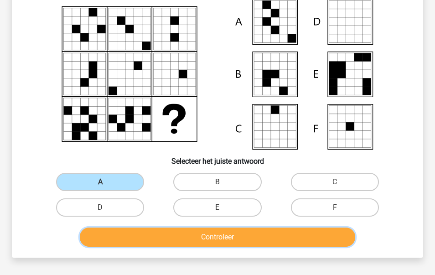
click at [147, 230] on button "Controleer" at bounding box center [218, 237] width 276 height 19
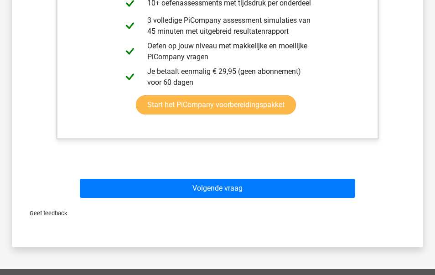
scroll to position [428, 0]
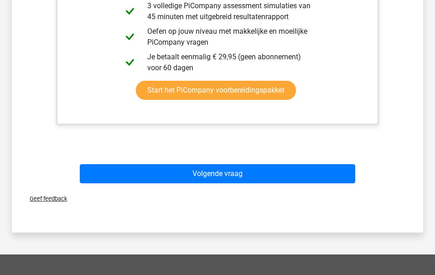
click at [143, 160] on div "Volgende vraag" at bounding box center [217, 172] width 382 height 30
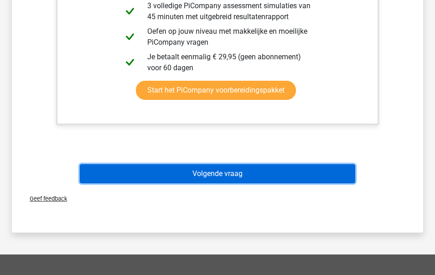
click at [142, 173] on button "Volgende vraag" at bounding box center [218, 173] width 276 height 19
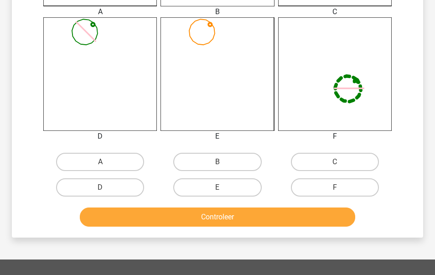
scroll to position [355, 0]
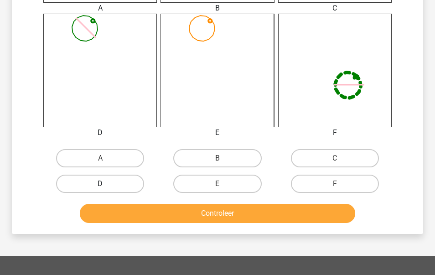
click at [113, 186] on label "D" at bounding box center [100, 184] width 88 height 18
click at [106, 186] on input "D" at bounding box center [103, 187] width 6 height 6
radio input "true"
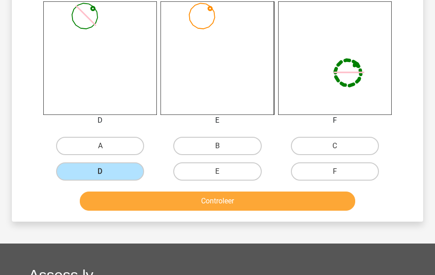
scroll to position [374, 0]
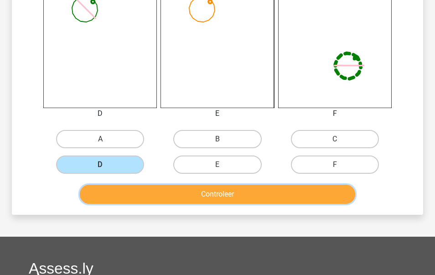
click at [150, 196] on button "Controleer" at bounding box center [218, 194] width 276 height 19
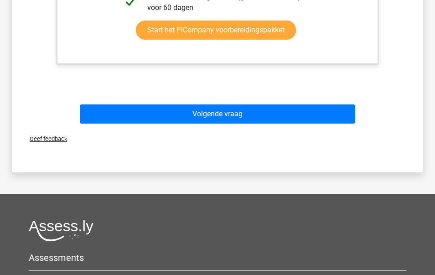
scroll to position [690, 0]
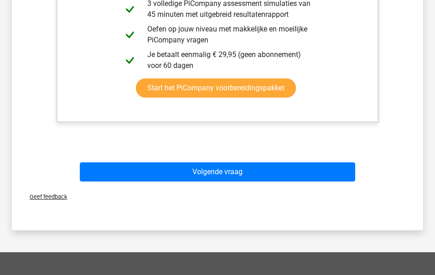
click at [189, 188] on div "Geef feedback" at bounding box center [218, 196] width 404 height 23
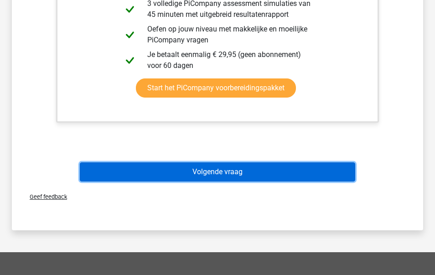
click at [175, 167] on button "Volgende vraag" at bounding box center [218, 171] width 276 height 19
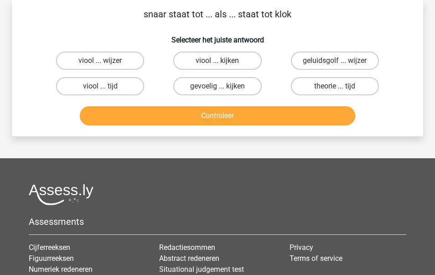
scroll to position [0, 0]
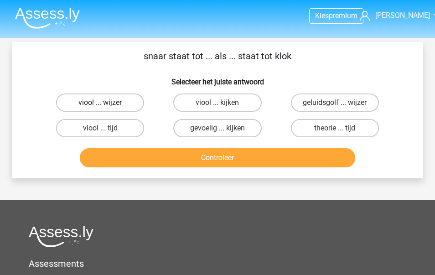
click at [124, 106] on label "viool ... wijzer" at bounding box center [100, 102] width 88 height 18
click at [106, 106] on input "viool ... wijzer" at bounding box center [103, 106] width 6 height 6
radio input "true"
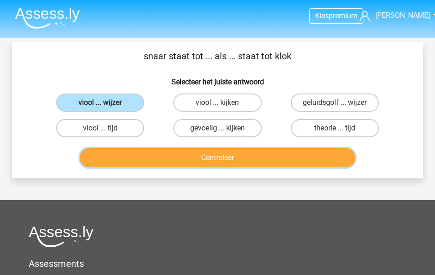
click at [139, 161] on button "Controleer" at bounding box center [218, 157] width 276 height 19
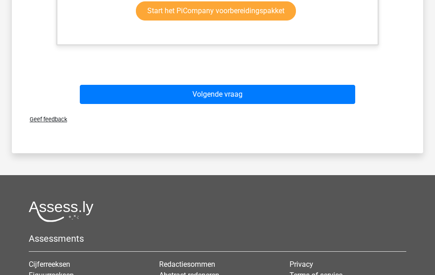
click at [186, 109] on div "Geef feedback" at bounding box center [218, 119] width 404 height 23
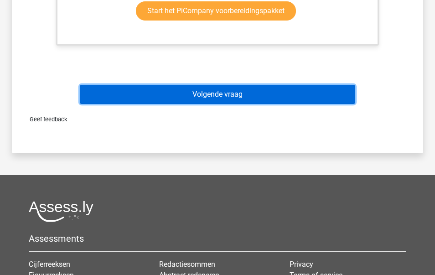
click at [181, 103] on button "Volgende vraag" at bounding box center [218, 94] width 276 height 19
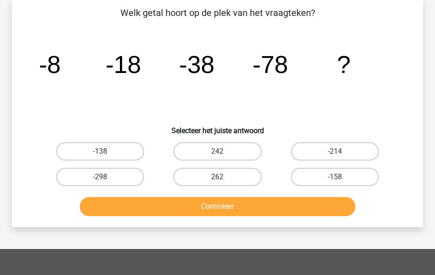
scroll to position [42, 0]
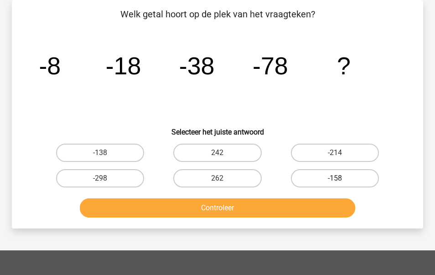
click at [324, 185] on label "-158" at bounding box center [335, 178] width 88 height 18
click at [335, 184] on input "-158" at bounding box center [338, 181] width 6 height 6
radio input "true"
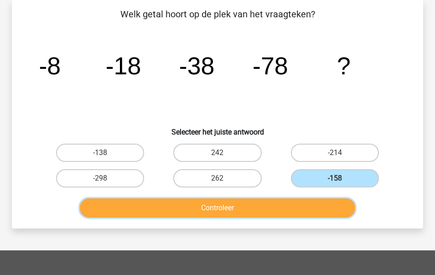
click at [256, 200] on button "Controleer" at bounding box center [218, 207] width 276 height 19
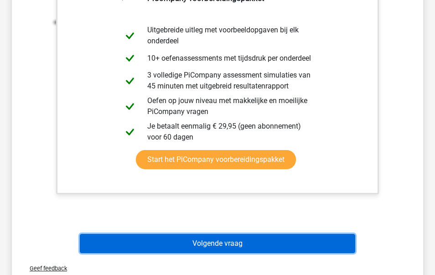
click at [207, 242] on button "Volgende vraag" at bounding box center [218, 243] width 276 height 19
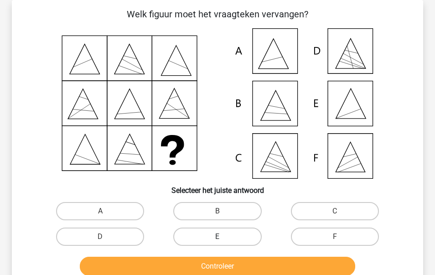
click at [232, 238] on label "E" at bounding box center [217, 237] width 88 height 18
click at [223, 238] on input "E" at bounding box center [220, 240] width 6 height 6
radio input "true"
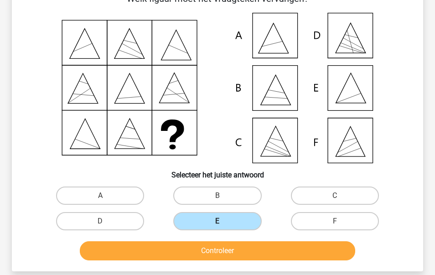
scroll to position [58, 0]
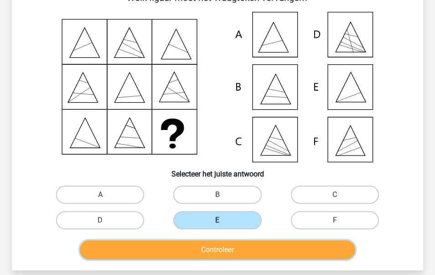
click at [209, 252] on button "Controleer" at bounding box center [218, 249] width 276 height 19
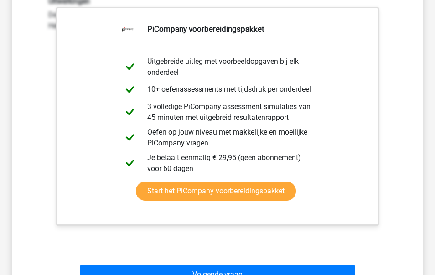
scroll to position [331, 0]
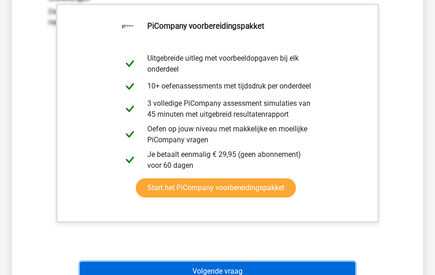
click at [193, 267] on button "Volgende vraag" at bounding box center [218, 271] width 276 height 19
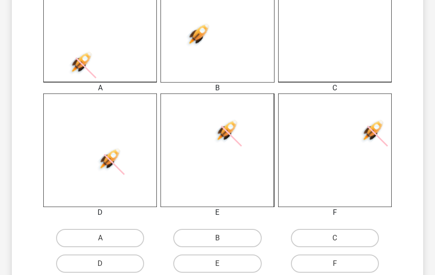
scroll to position [280, 0]
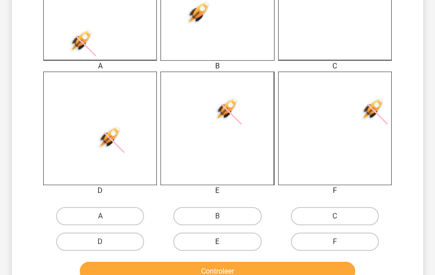
click at [231, 241] on label "E" at bounding box center [217, 242] width 88 height 18
click at [223, 242] on input "E" at bounding box center [220, 245] width 6 height 6
radio input "true"
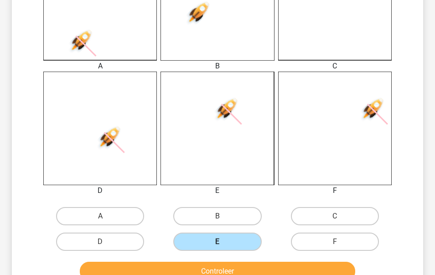
scroll to position [328, 0]
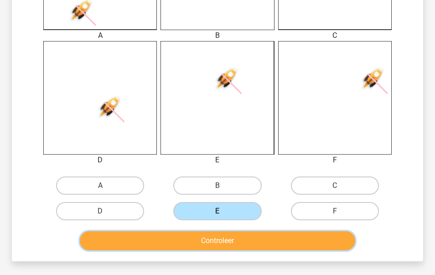
click at [217, 242] on button "Controleer" at bounding box center [218, 240] width 276 height 19
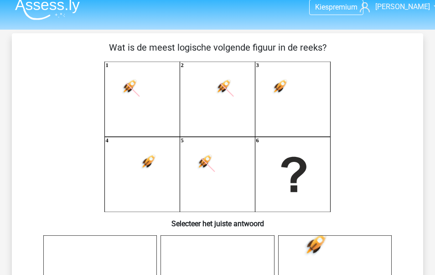
scroll to position [0, 0]
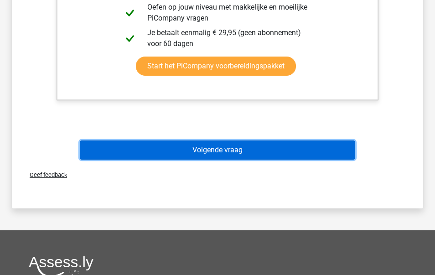
click at [194, 154] on button "Volgende vraag" at bounding box center [218, 149] width 276 height 19
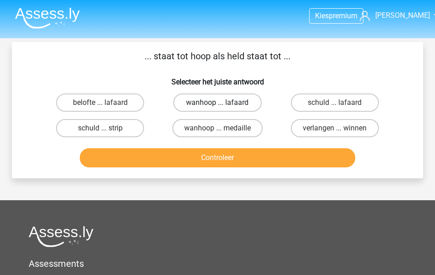
click at [201, 105] on label "wanhoop ... lafaard" at bounding box center [217, 102] width 88 height 18
click at [217, 105] on input "wanhoop ... lafaard" at bounding box center [220, 106] width 6 height 6
radio input "true"
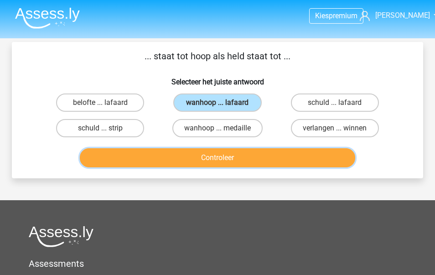
click at [204, 161] on button "Controleer" at bounding box center [218, 157] width 276 height 19
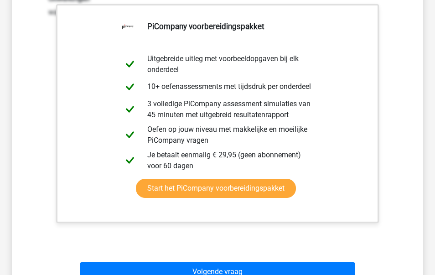
scroll to position [181, 0]
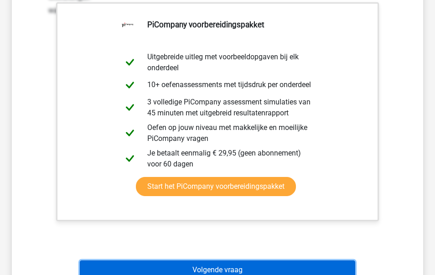
click at [194, 268] on button "Volgende vraag" at bounding box center [218, 269] width 276 height 19
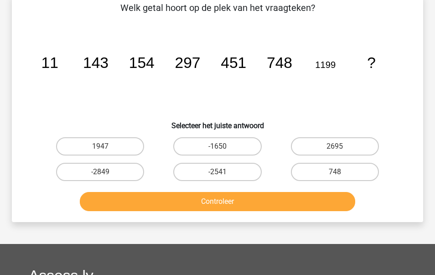
scroll to position [42, 0]
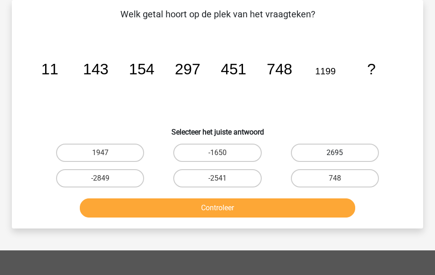
click at [335, 150] on label "2695" at bounding box center [335, 153] width 88 height 18
click at [335, 153] on input "2695" at bounding box center [338, 156] width 6 height 6
radio input "true"
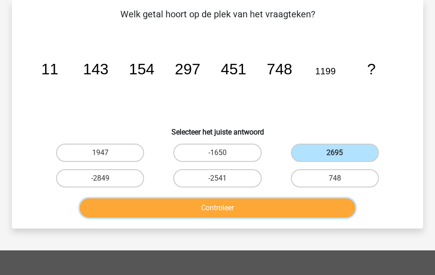
click at [245, 199] on button "Controleer" at bounding box center [218, 207] width 276 height 19
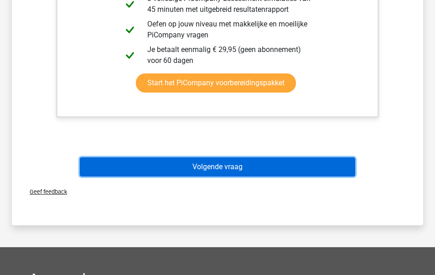
click at [266, 174] on button "Volgende vraag" at bounding box center [218, 166] width 276 height 19
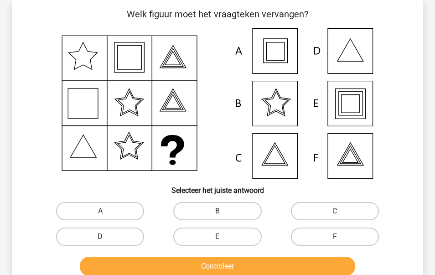
click at [356, 96] on icon at bounding box center [218, 103] width 368 height 150
click at [237, 234] on label "E" at bounding box center [217, 237] width 88 height 18
click at [223, 237] on input "E" at bounding box center [220, 240] width 6 height 6
radio input "true"
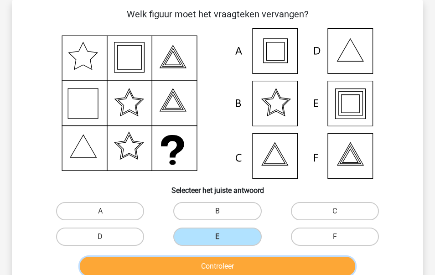
click at [232, 263] on button "Controleer" at bounding box center [218, 266] width 276 height 19
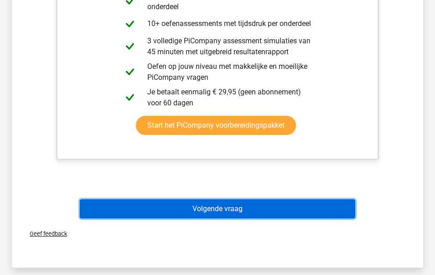
click at [232, 207] on button "Volgende vraag" at bounding box center [218, 208] width 276 height 19
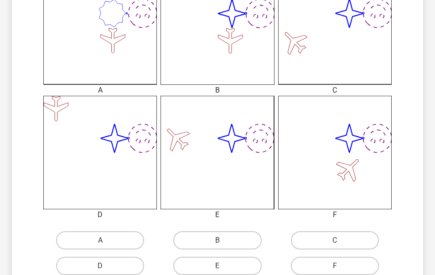
scroll to position [274, 0]
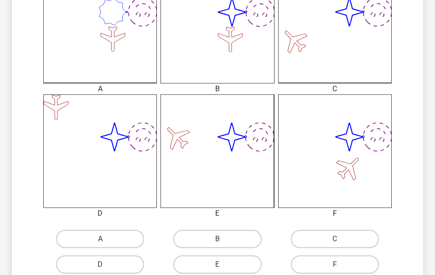
click at [218, 240] on input "B" at bounding box center [220, 242] width 6 height 6
radio input "true"
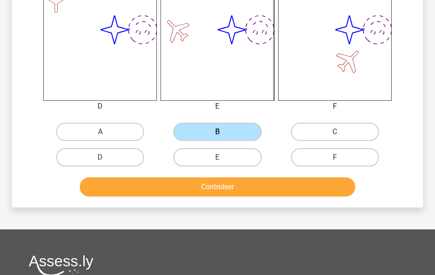
scroll to position [384, 0]
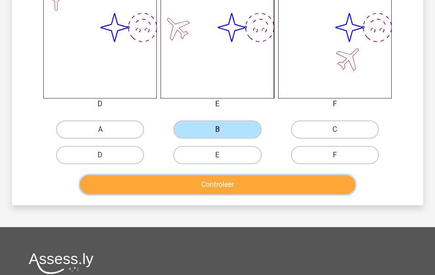
click at [217, 181] on button "Controleer" at bounding box center [218, 184] width 276 height 19
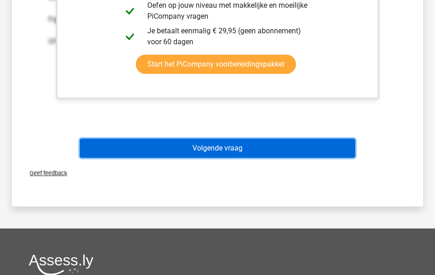
click at [207, 144] on button "Volgende vraag" at bounding box center [218, 148] width 276 height 19
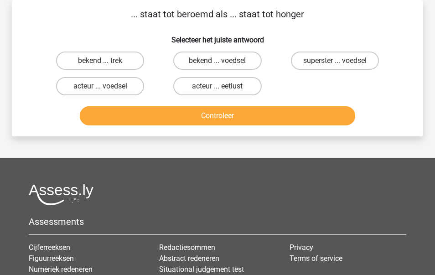
scroll to position [0, 0]
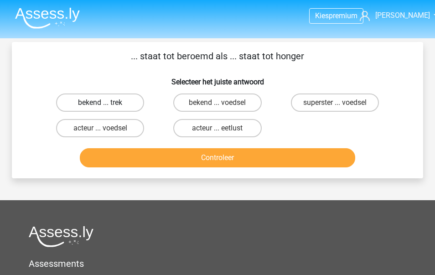
click at [122, 108] on label "bekend ... trek" at bounding box center [100, 102] width 88 height 18
click at [106, 108] on input "bekend ... trek" at bounding box center [103, 106] width 6 height 6
radio input "true"
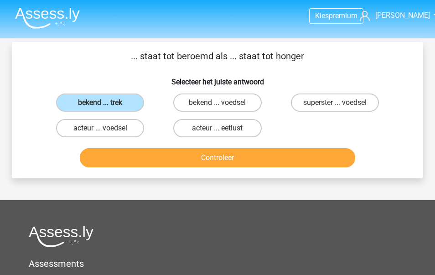
click at [141, 148] on div "Controleer" at bounding box center [217, 156] width 382 height 30
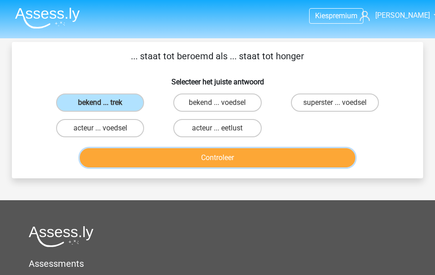
click at [145, 158] on button "Controleer" at bounding box center [218, 157] width 276 height 19
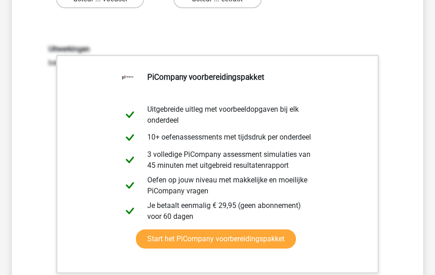
scroll to position [334, 0]
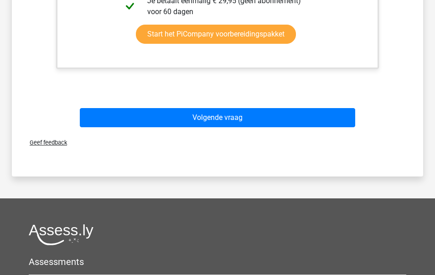
click at [155, 128] on div "Volgende vraag" at bounding box center [217, 119] width 352 height 23
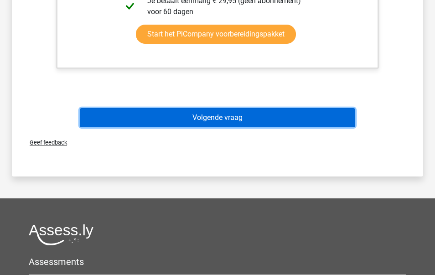
click at [149, 117] on button "Volgende vraag" at bounding box center [218, 117] width 276 height 19
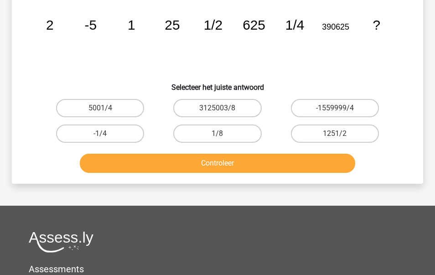
scroll to position [42, 0]
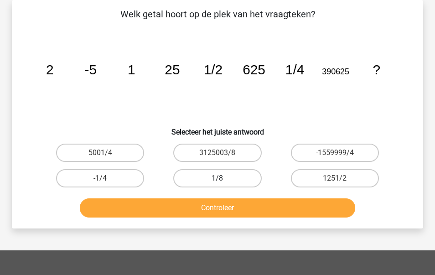
click at [211, 173] on label "1/8" at bounding box center [217, 178] width 88 height 18
click at [217, 178] on input "1/8" at bounding box center [220, 181] width 6 height 6
radio input "true"
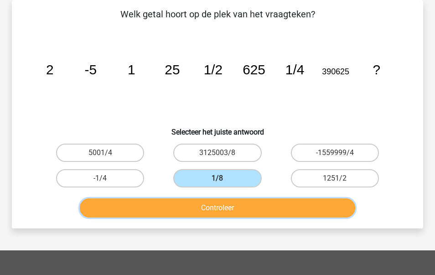
click at [193, 202] on button "Controleer" at bounding box center [218, 207] width 276 height 19
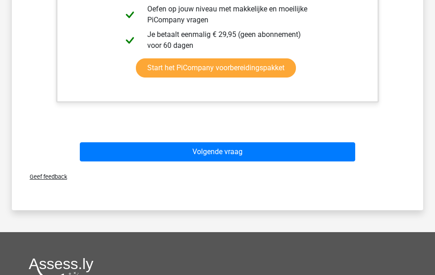
scroll to position [406, 0]
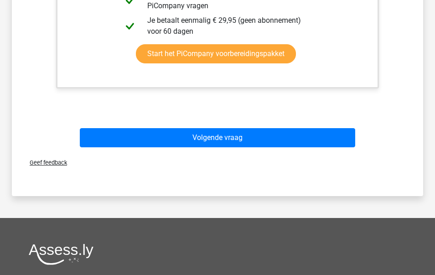
click at [174, 126] on div "Volgende vraag" at bounding box center [217, 136] width 382 height 30
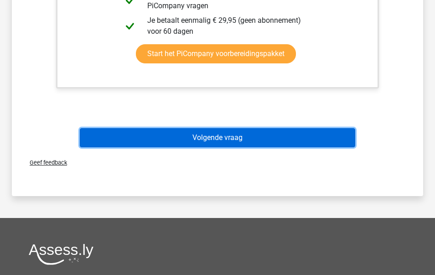
click at [174, 137] on button "Volgende vraag" at bounding box center [218, 137] width 276 height 19
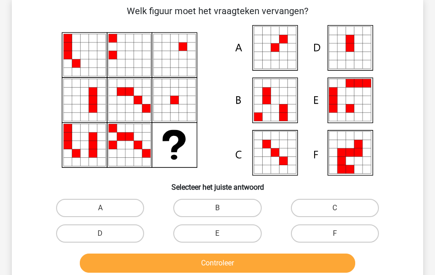
scroll to position [42, 0]
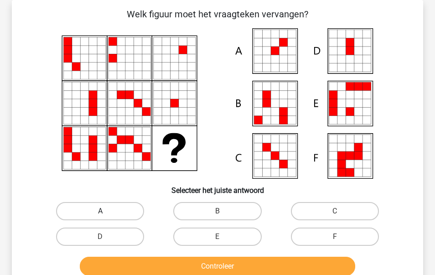
click at [122, 214] on label "A" at bounding box center [100, 211] width 88 height 18
click at [106, 214] on input "A" at bounding box center [103, 214] width 6 height 6
radio input "true"
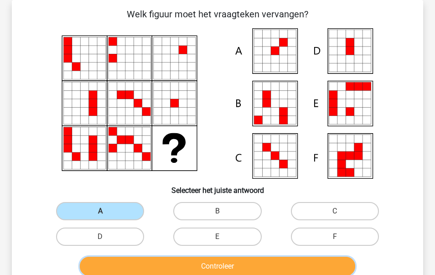
click at [149, 261] on button "Controleer" at bounding box center [218, 266] width 276 height 19
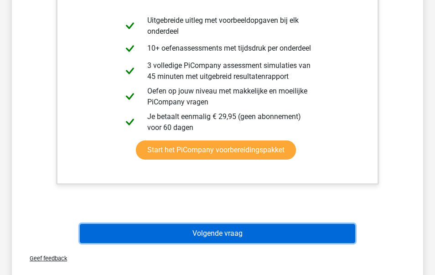
click at [164, 237] on button "Volgende vraag" at bounding box center [218, 233] width 276 height 19
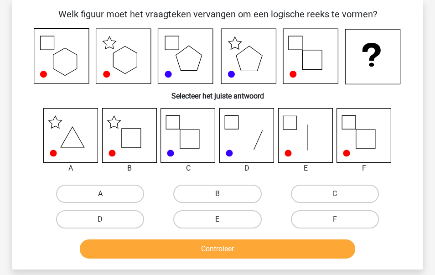
click at [109, 193] on label "A" at bounding box center [100, 194] width 88 height 18
click at [106, 194] on input "A" at bounding box center [103, 197] width 6 height 6
radio input "true"
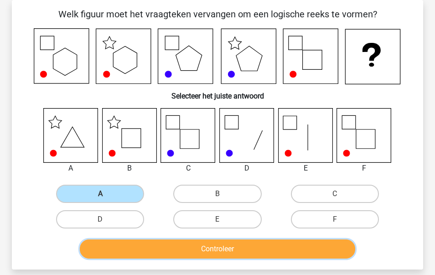
click at [157, 244] on button "Controleer" at bounding box center [218, 248] width 276 height 19
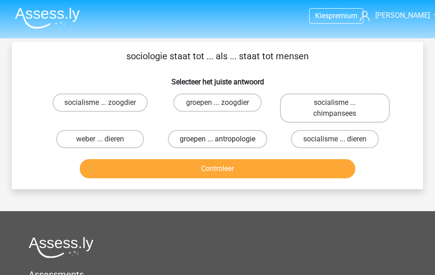
click at [251, 137] on label "groepen ... antropologie" at bounding box center [217, 139] width 99 height 18
click at [223, 139] on input "groepen ... antropologie" at bounding box center [220, 142] width 6 height 6
radio input "true"
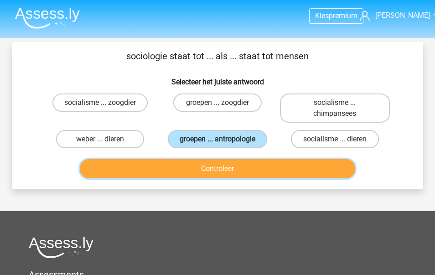
click at [265, 166] on button "Controleer" at bounding box center [218, 168] width 276 height 19
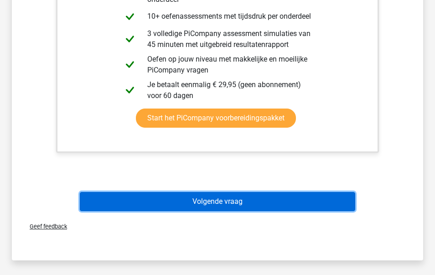
click at [246, 197] on button "Volgende vraag" at bounding box center [218, 201] width 276 height 19
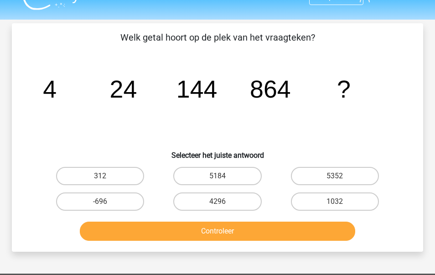
scroll to position [19, 0]
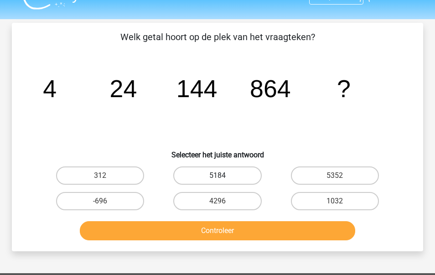
click at [233, 178] on label "5184" at bounding box center [217, 175] width 88 height 18
click at [223, 178] on input "5184" at bounding box center [220, 179] width 6 height 6
radio input "true"
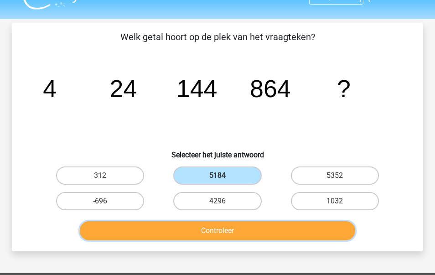
click at [259, 226] on button "Controleer" at bounding box center [218, 230] width 276 height 19
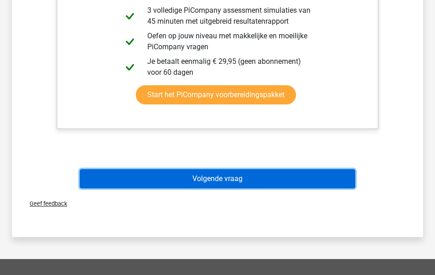
click at [228, 186] on button "Volgende vraag" at bounding box center [218, 178] width 276 height 19
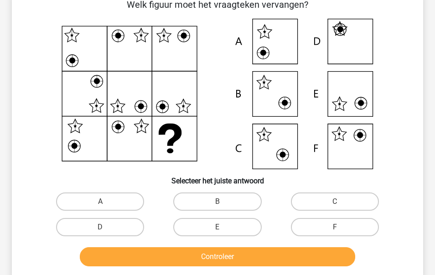
scroll to position [42, 0]
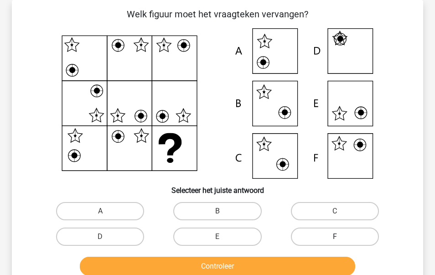
click at [297, 241] on label "F" at bounding box center [335, 237] width 88 height 18
click at [335, 241] on input "F" at bounding box center [338, 240] width 6 height 6
radio input "true"
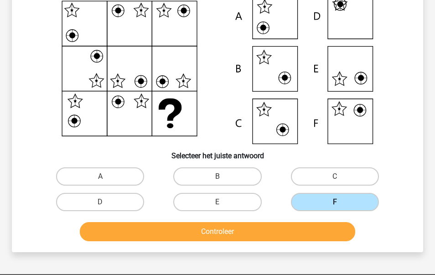
scroll to position [98, 0]
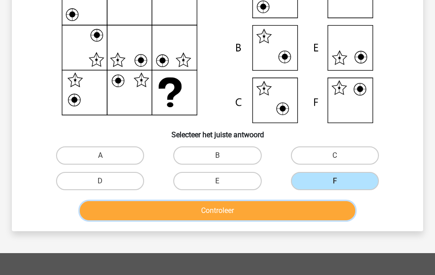
click at [272, 207] on button "Controleer" at bounding box center [218, 210] width 276 height 19
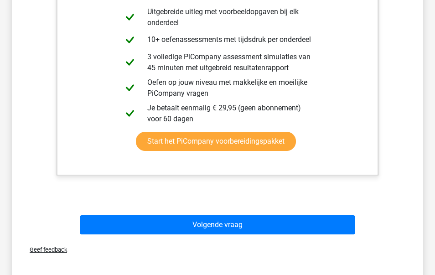
scroll to position [384, 0]
